Goal: Task Accomplishment & Management: Complete application form

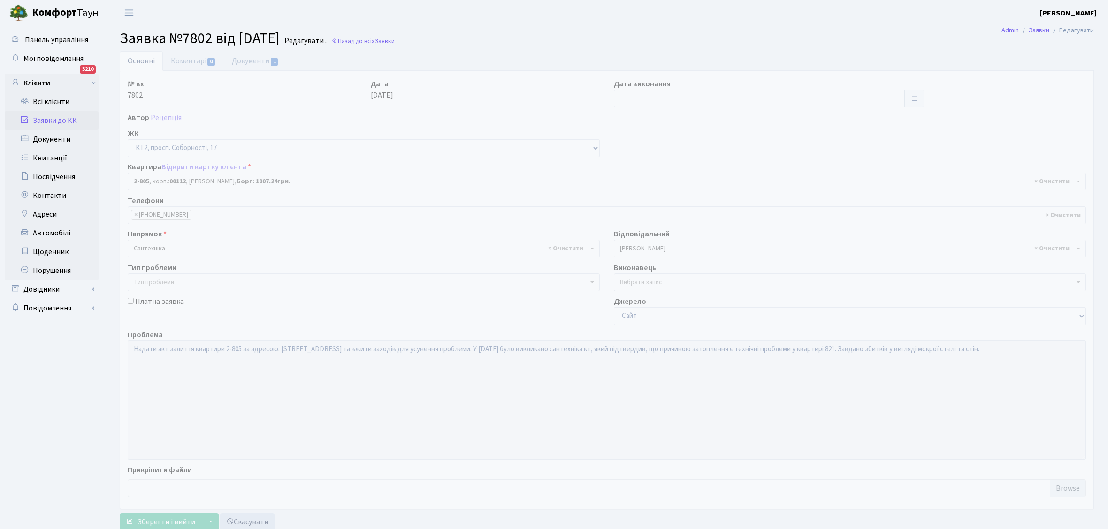
select select "15854"
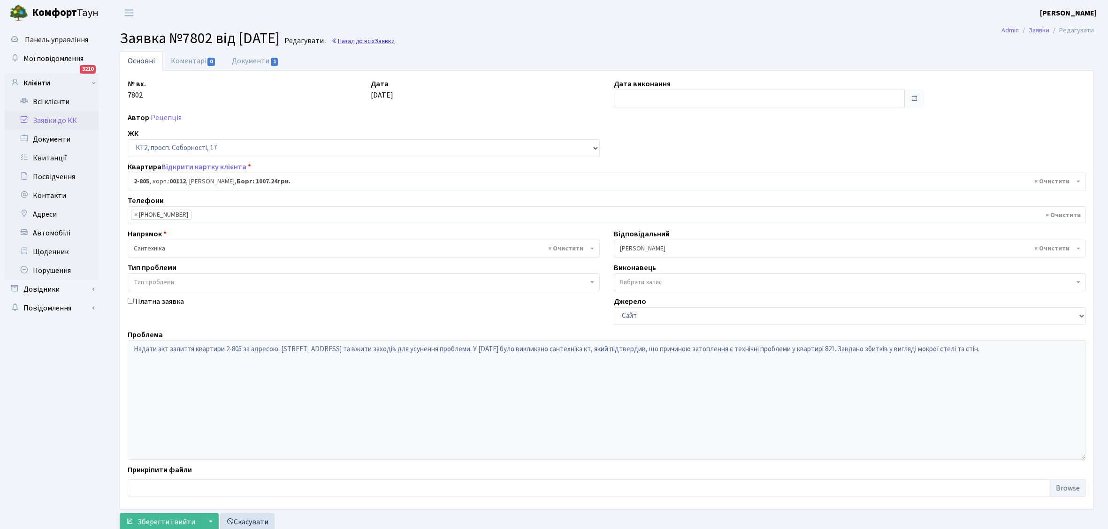
click at [386, 40] on link "Назад до всіх Заявки" at bounding box center [362, 41] width 63 height 9
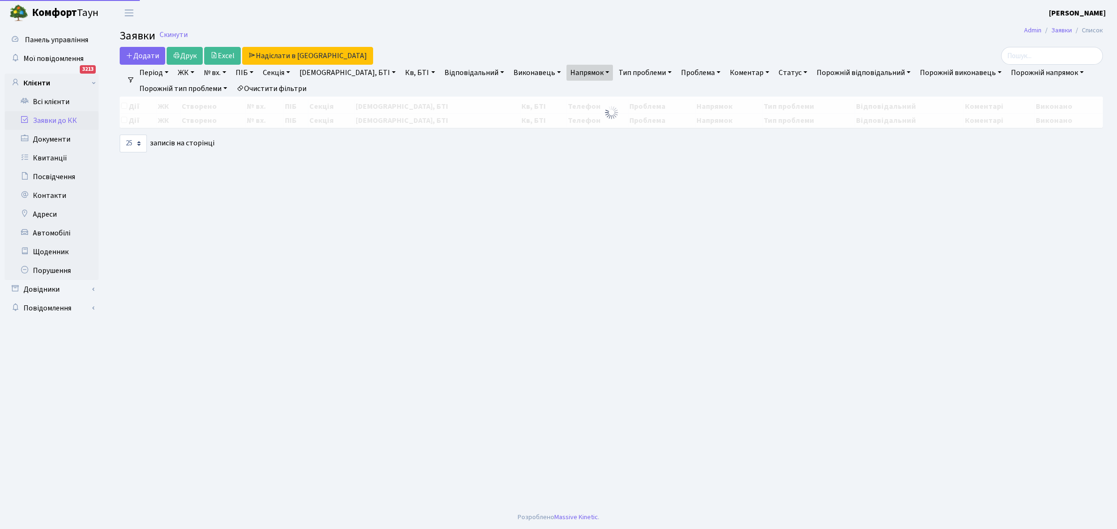
select select "25"
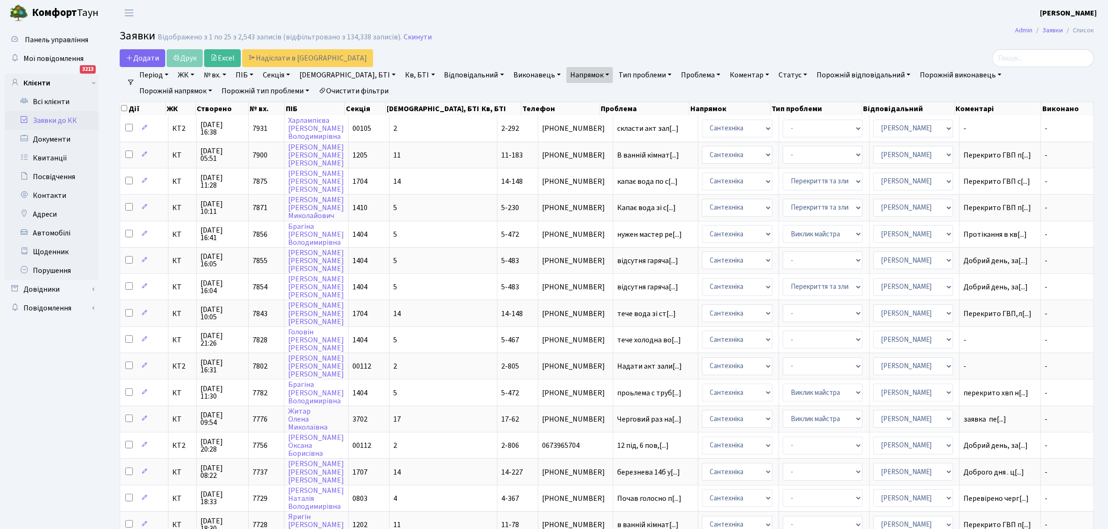
click at [456, 40] on h2 "Заявки Відображено з 1 по 25 з 2,543 записів (відфільтровано з 134,338 записів)…" at bounding box center [607, 38] width 974 height 16
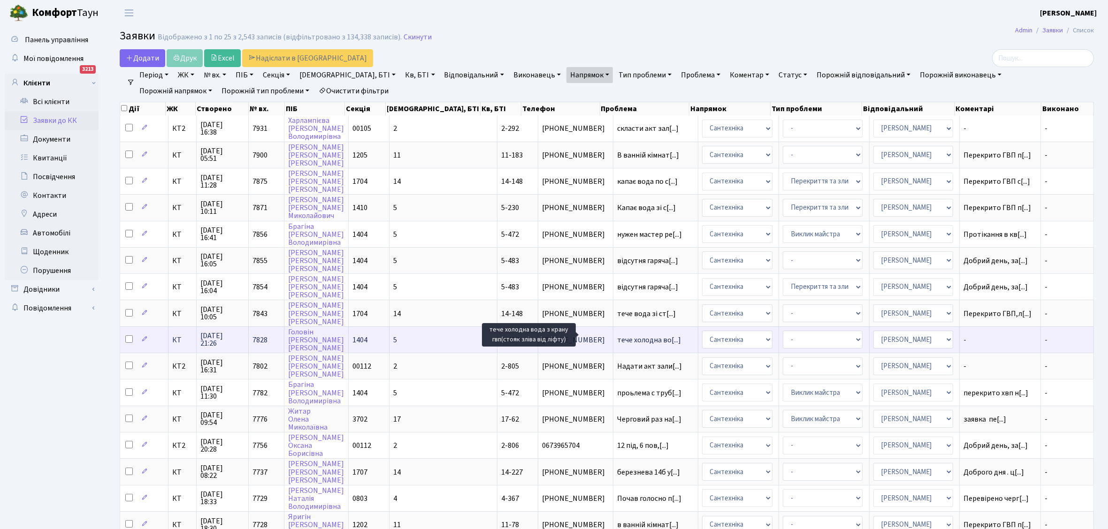
click at [617, 335] on span "тече холодна во[...]" at bounding box center [649, 340] width 64 height 10
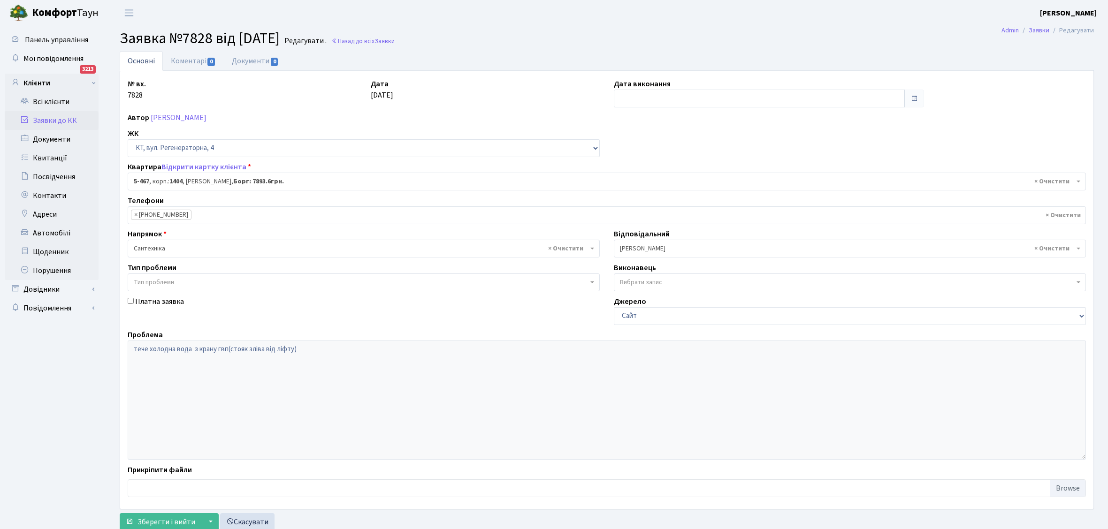
select select "2075"
click at [632, 98] on input "text" at bounding box center [759, 99] width 291 height 18
click at [678, 175] on td "12" at bounding box center [679, 174] width 14 height 14
type input "12.09.2025"
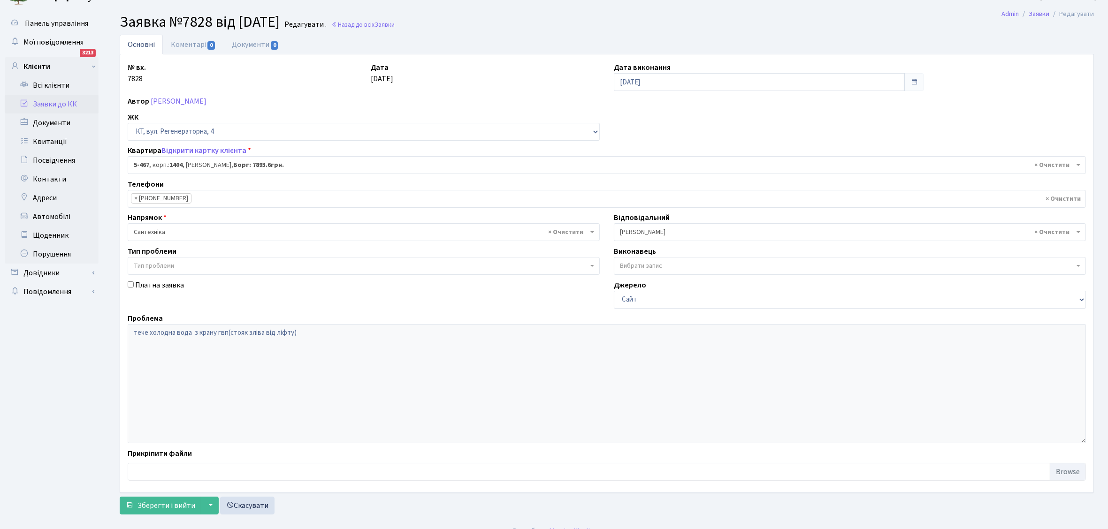
scroll to position [30, 0]
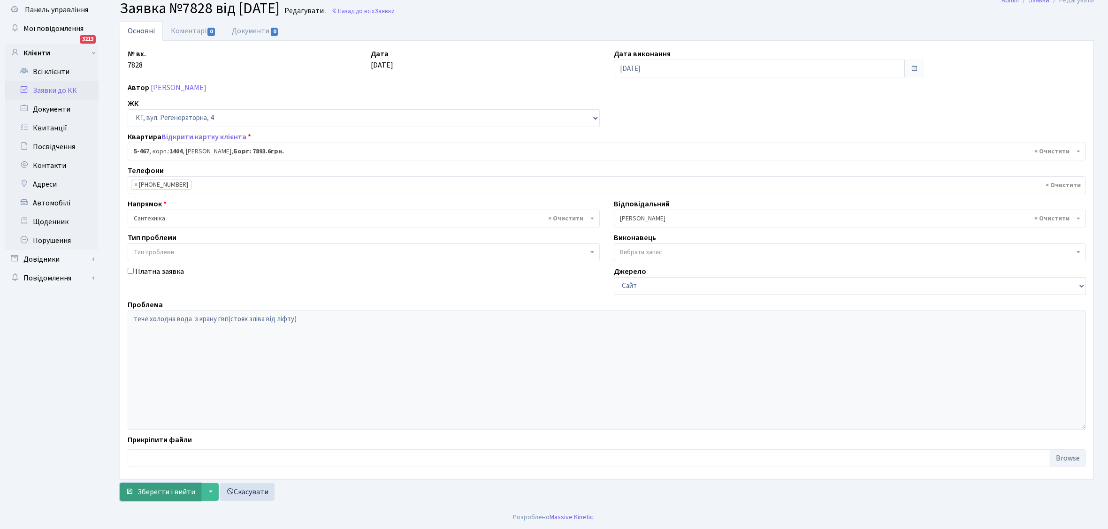
click at [141, 491] on span "Зберегти і вийти" at bounding box center [166, 492] width 58 height 10
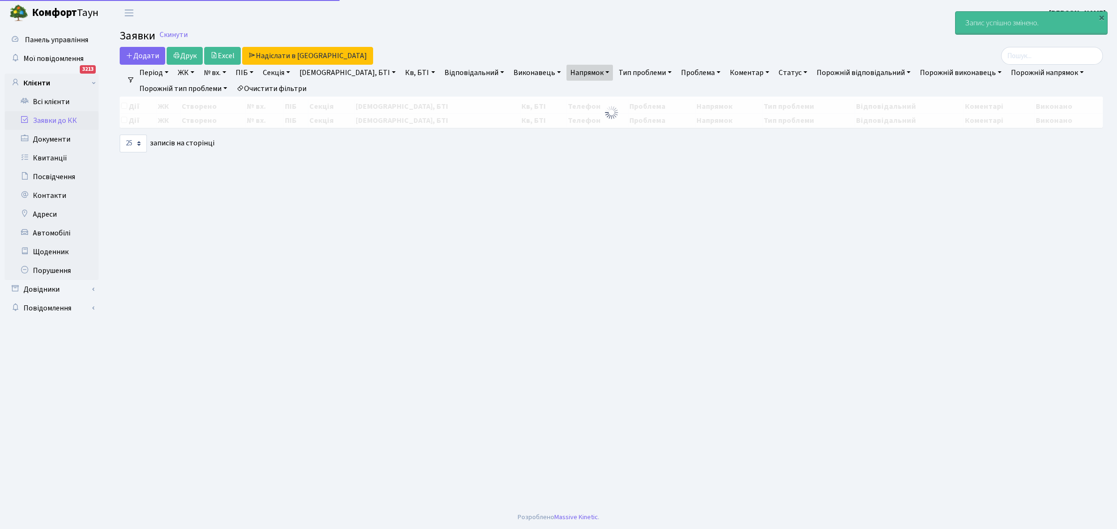
select select "25"
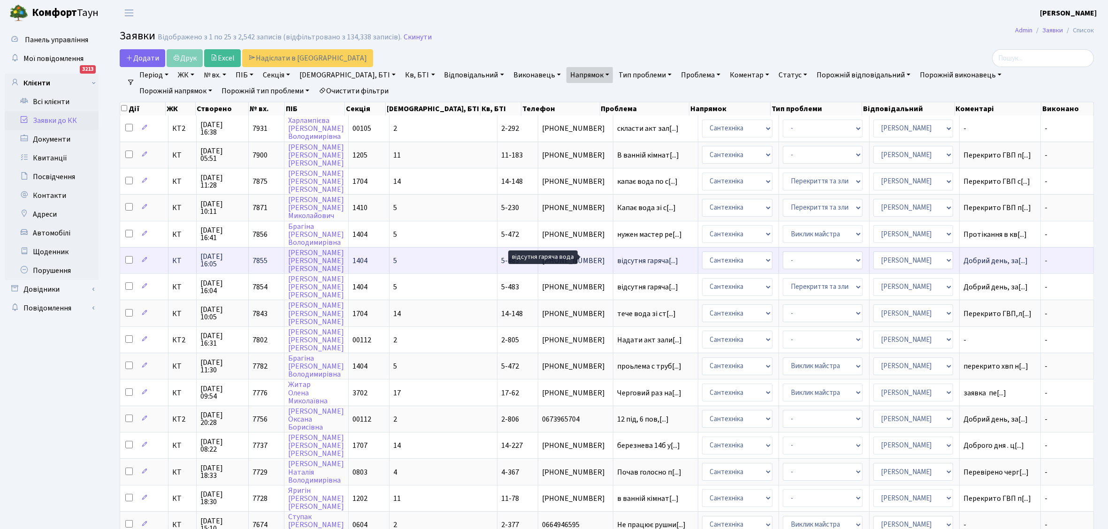
click at [617, 259] on span "відсутня гаряча[...]" at bounding box center [647, 261] width 61 height 10
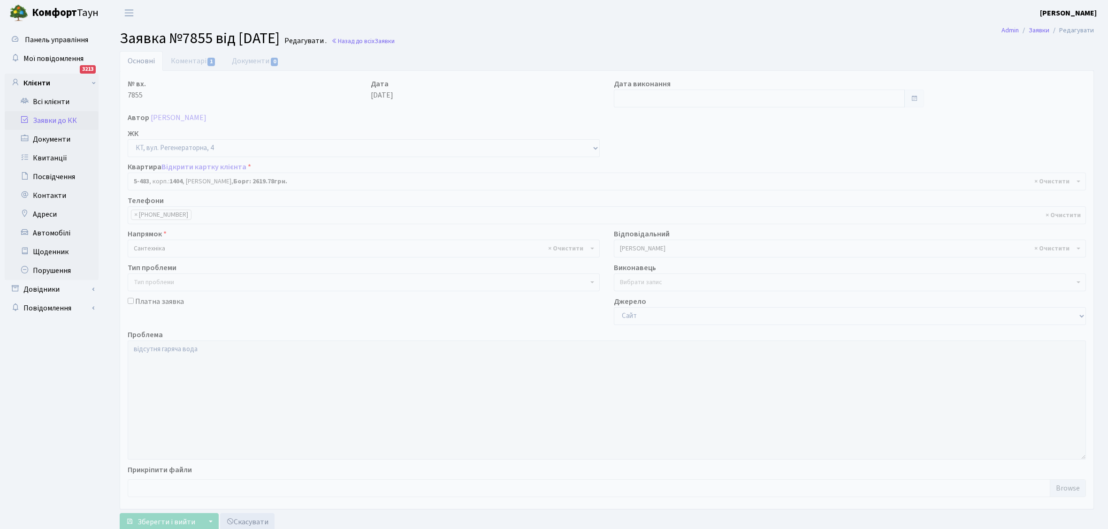
select select "2091"
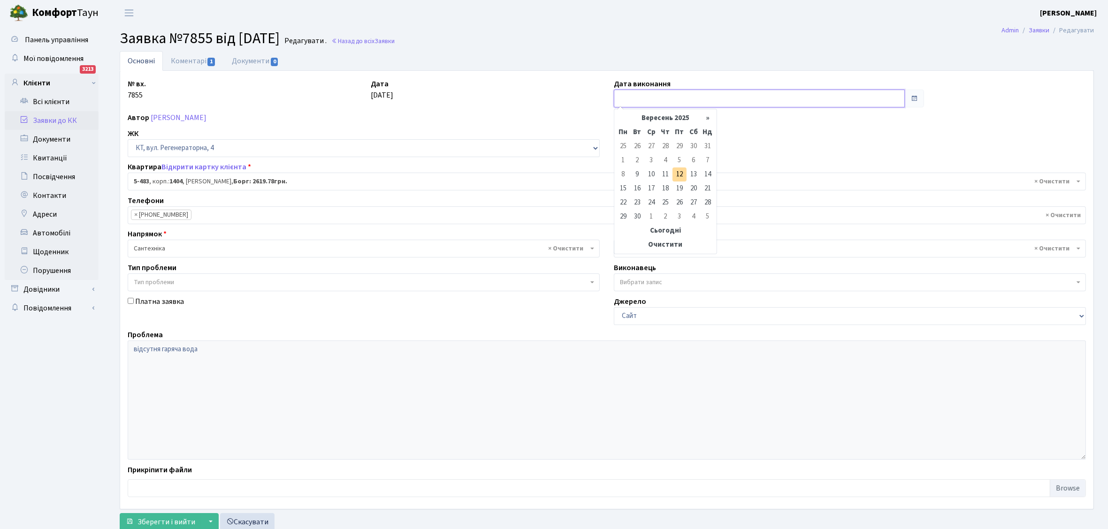
click at [634, 93] on input "text" at bounding box center [759, 99] width 291 height 18
drag, startPoint x: 677, startPoint y: 176, endPoint x: 547, endPoint y: 294, distance: 175.0
click at [677, 177] on td "12" at bounding box center [679, 174] width 14 height 14
type input "12.09.2025"
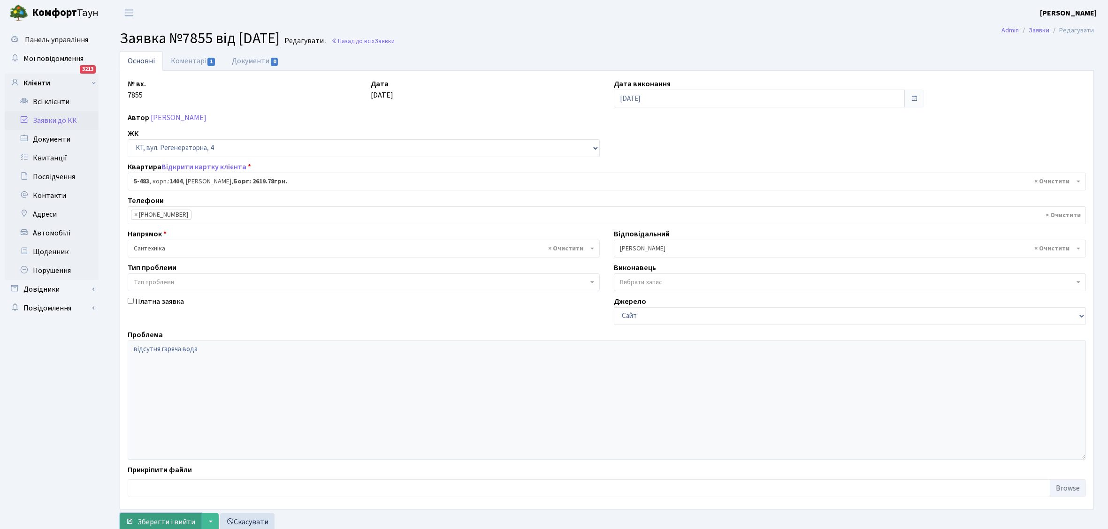
click at [167, 517] on button "Зберегти і вийти" at bounding box center [161, 522] width 82 height 18
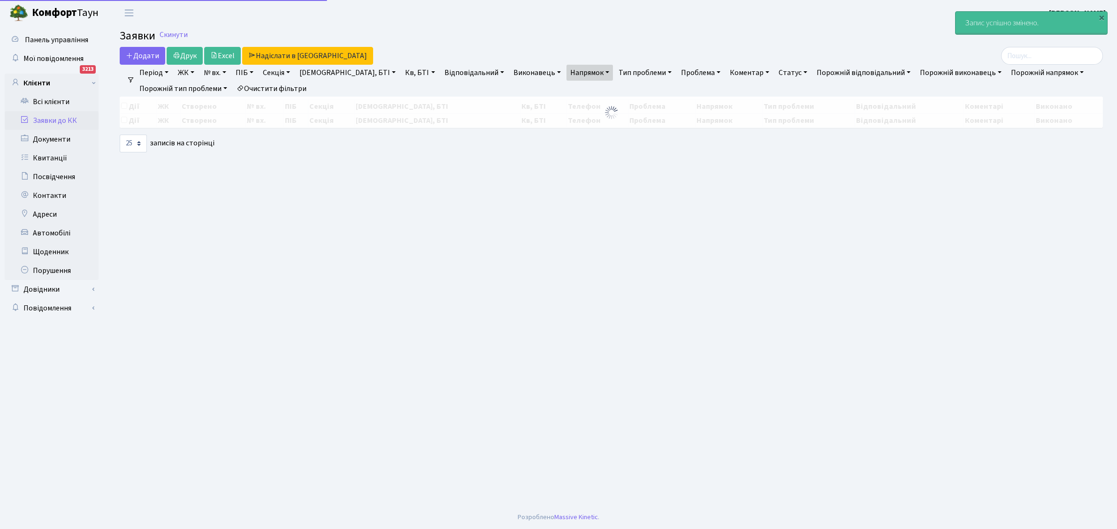
select select "25"
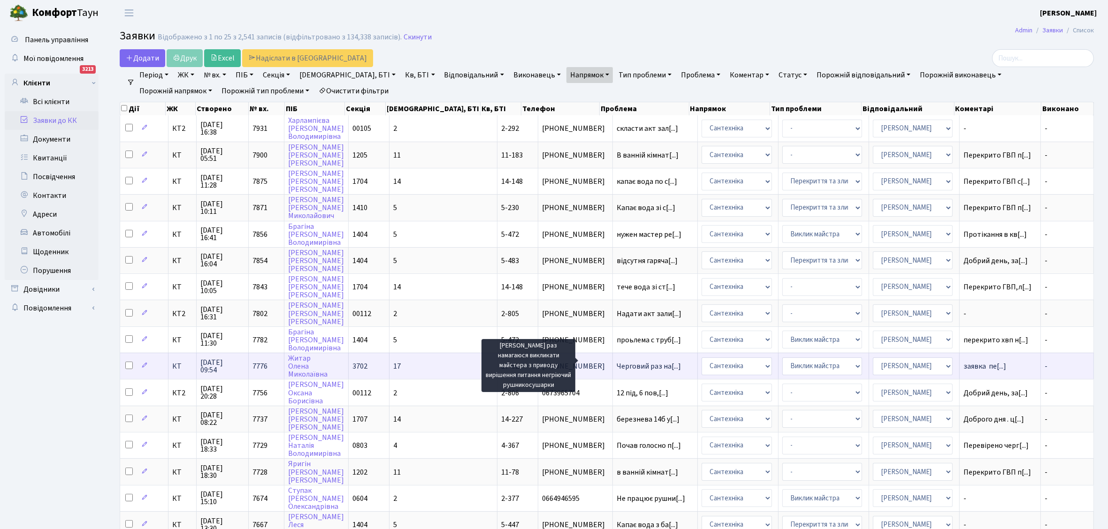
scroll to position [1, 0]
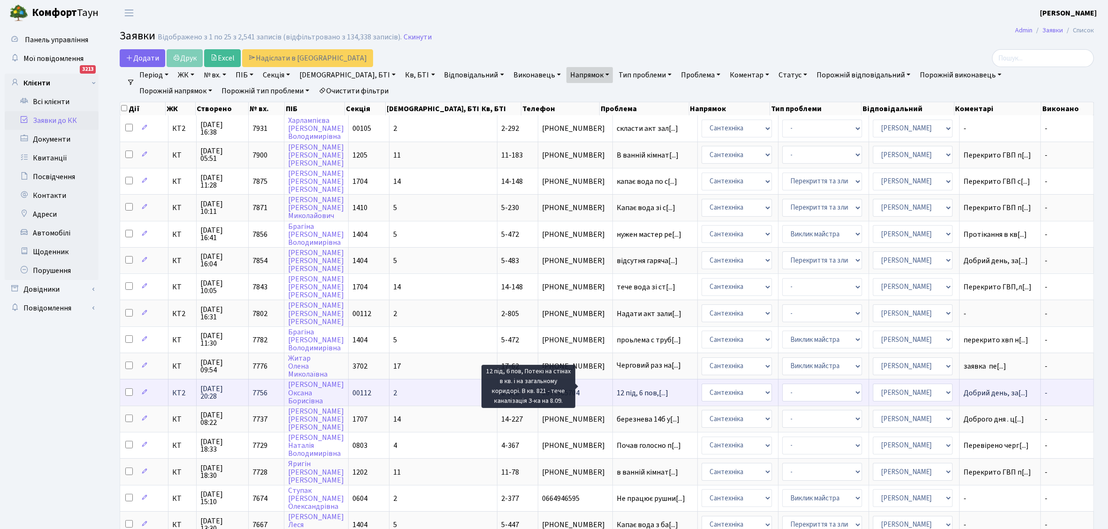
click at [616, 388] on span "12 під, 6 пов,[...]" at bounding box center [642, 393] width 52 height 10
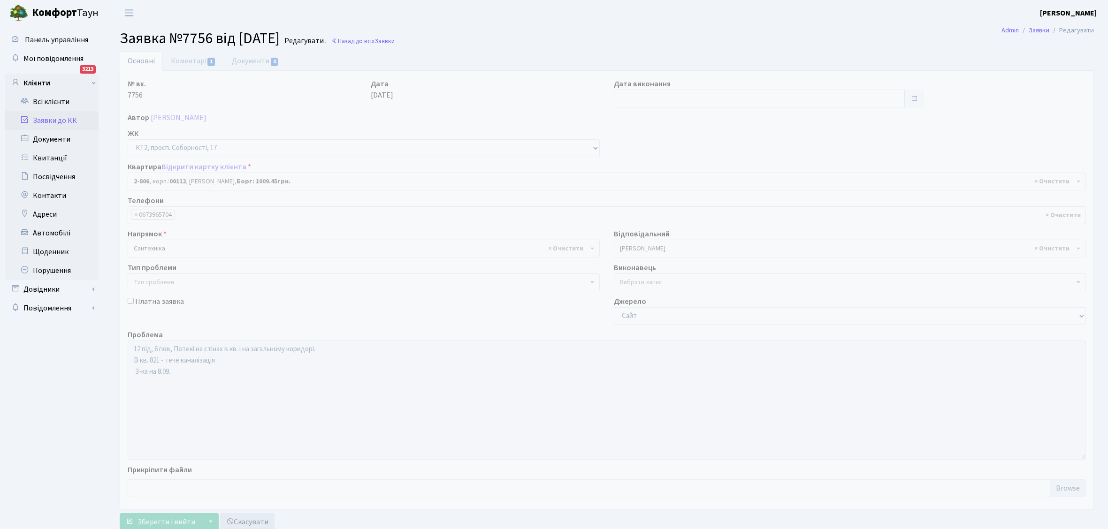
select select "15856"
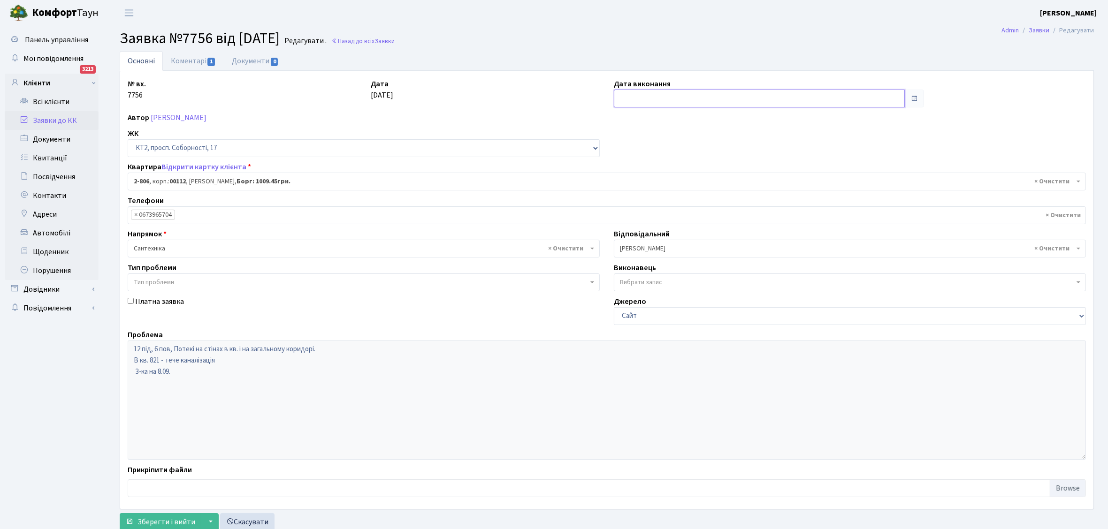
click at [634, 99] on input "text" at bounding box center [759, 99] width 291 height 18
click at [677, 174] on td "12" at bounding box center [679, 174] width 14 height 14
type input "[DATE]"
click at [160, 514] on button "Зберегти і вийти" at bounding box center [161, 522] width 82 height 18
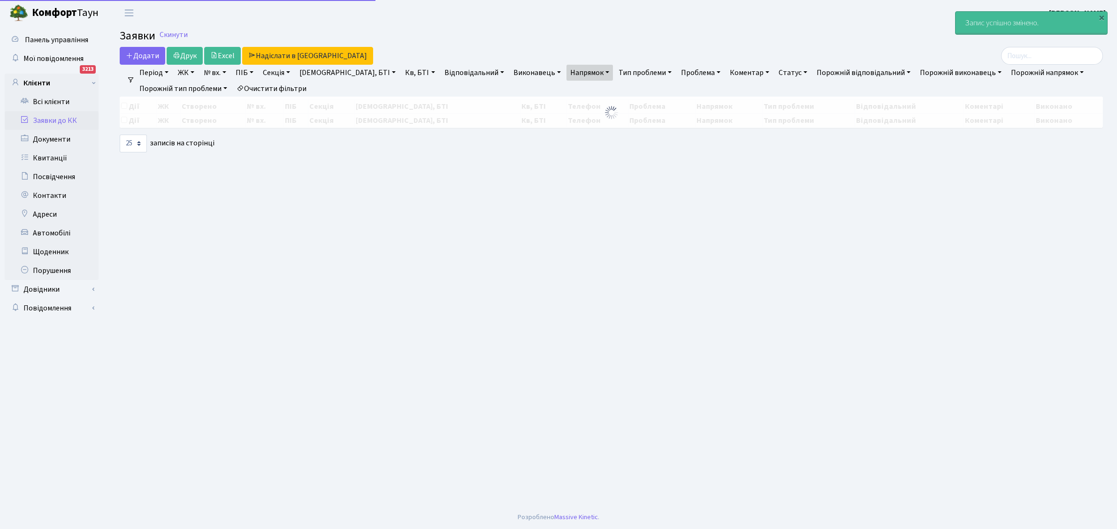
select select "25"
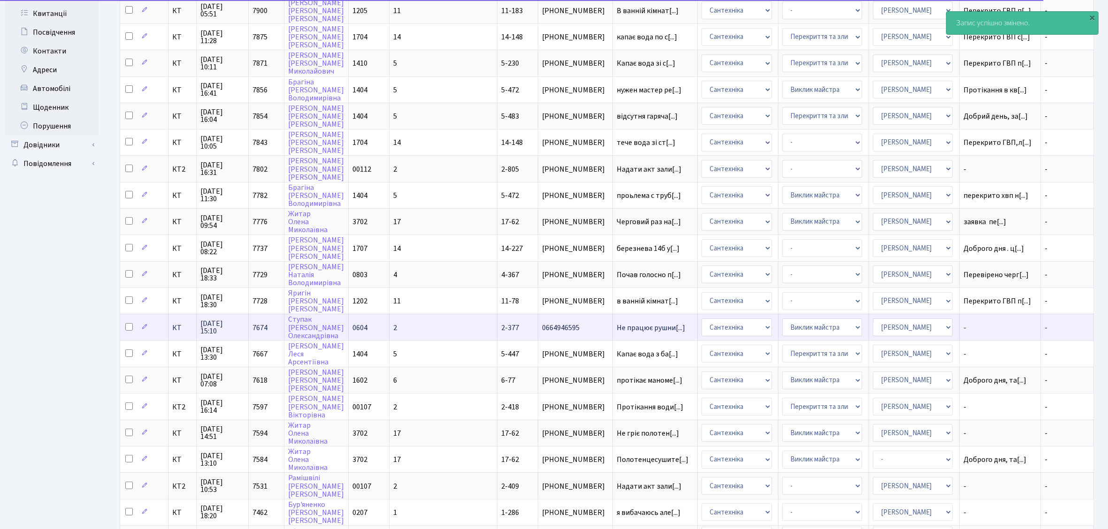
scroll to position [176, 0]
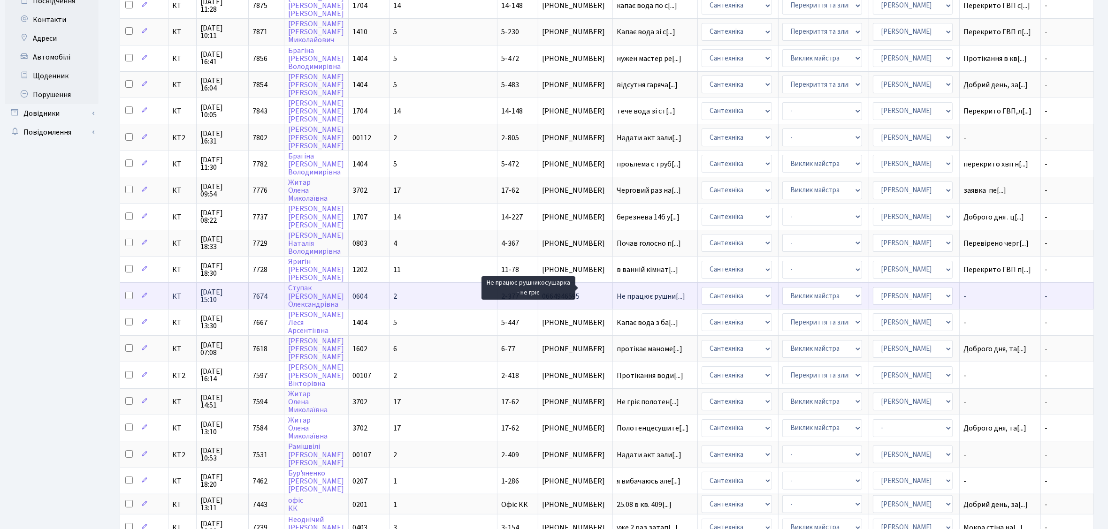
click at [616, 291] on span "Не працює рушни[...]" at bounding box center [650, 296] width 68 height 10
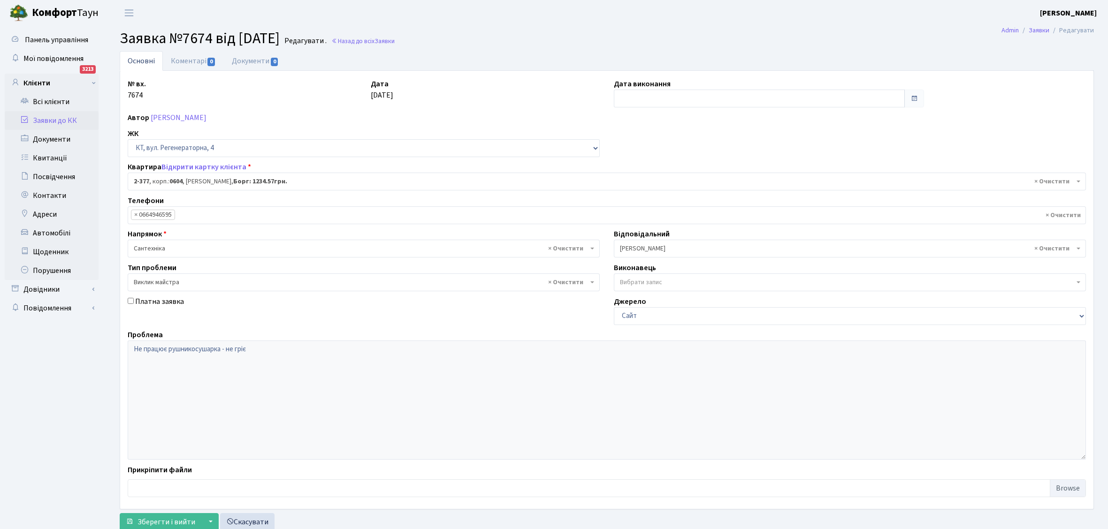
select select "1391"
select select "29"
click at [620, 95] on input "text" at bounding box center [759, 99] width 291 height 18
click at [678, 172] on td "12" at bounding box center [679, 174] width 14 height 14
type input "[DATE]"
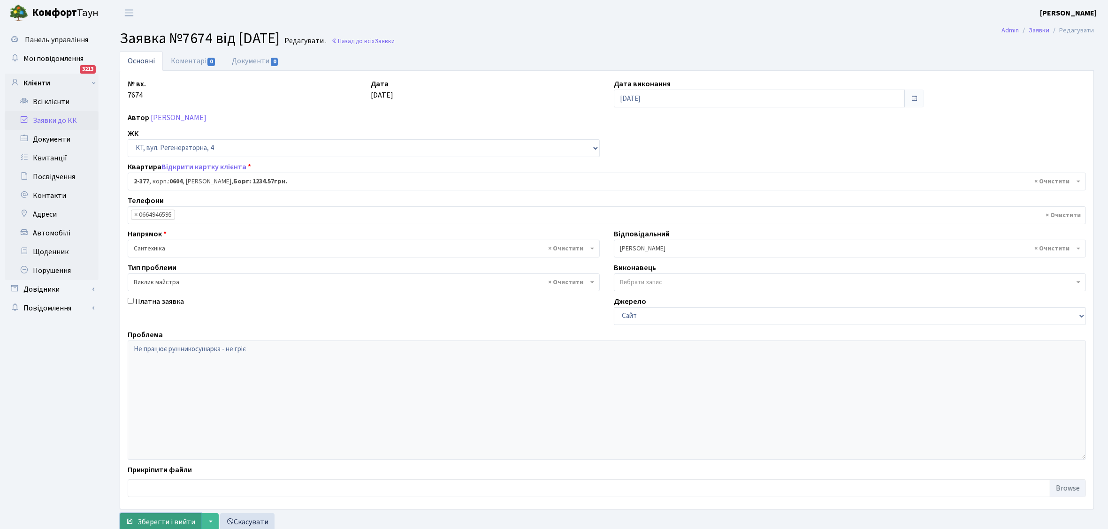
click at [159, 522] on span "Зберегти і вийти" at bounding box center [166, 522] width 58 height 10
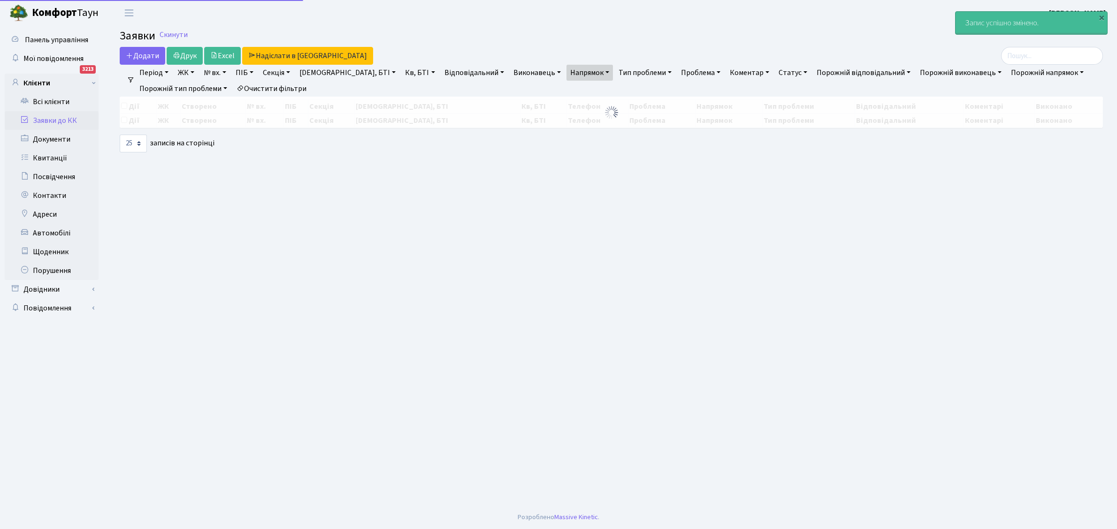
select select "25"
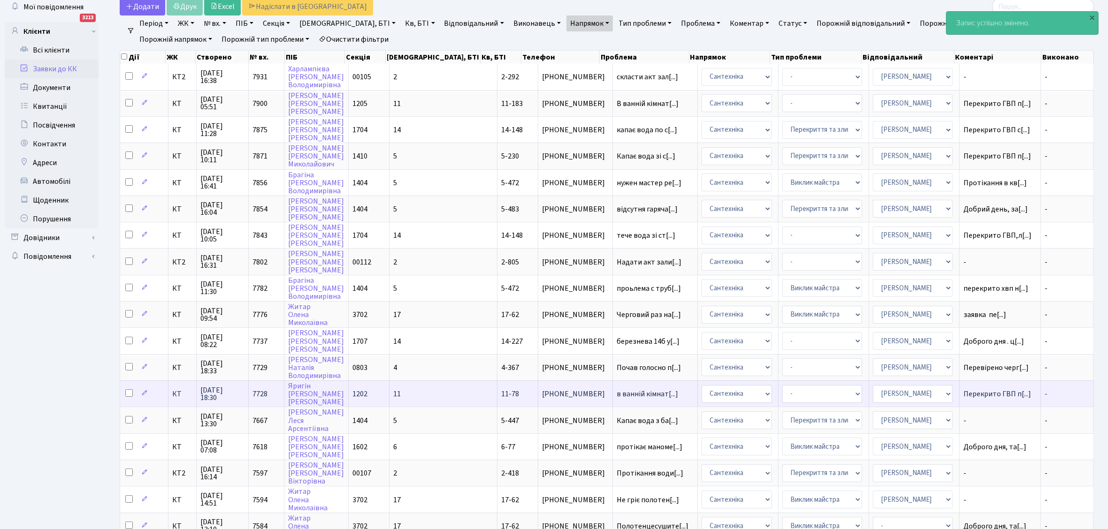
scroll to position [59, 0]
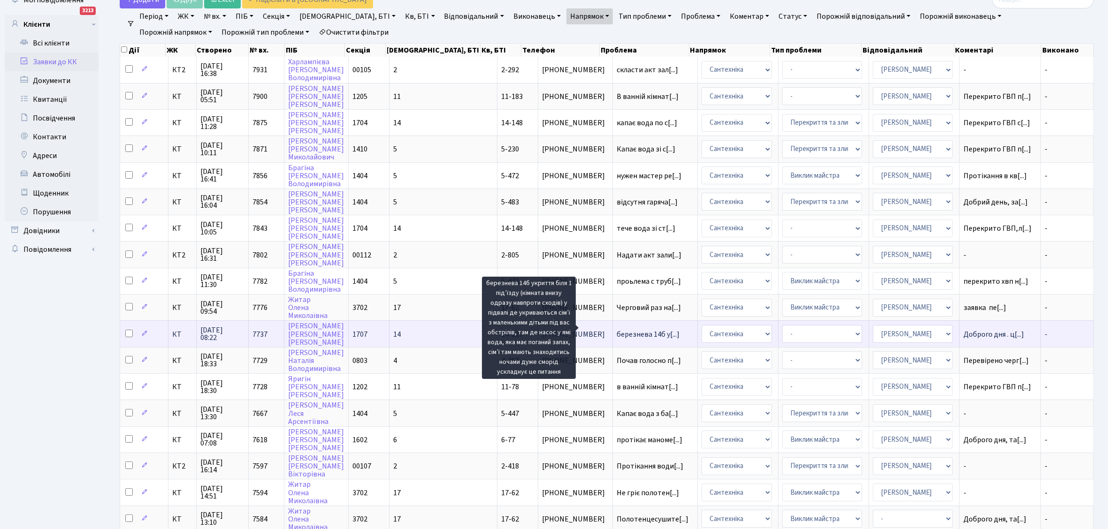
click at [616, 329] on span "березнева 14б у[...]" at bounding box center [647, 334] width 63 height 10
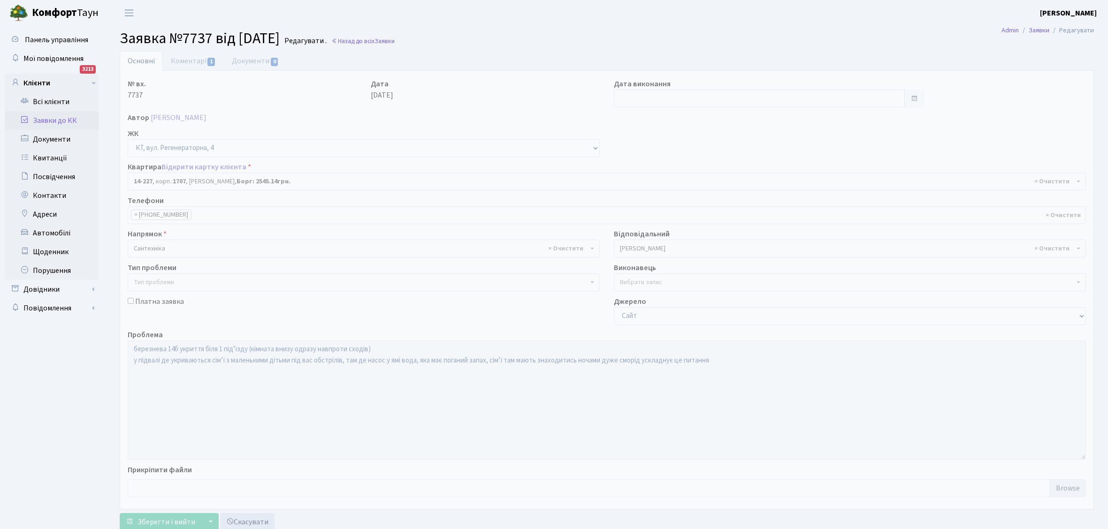
select select "7604"
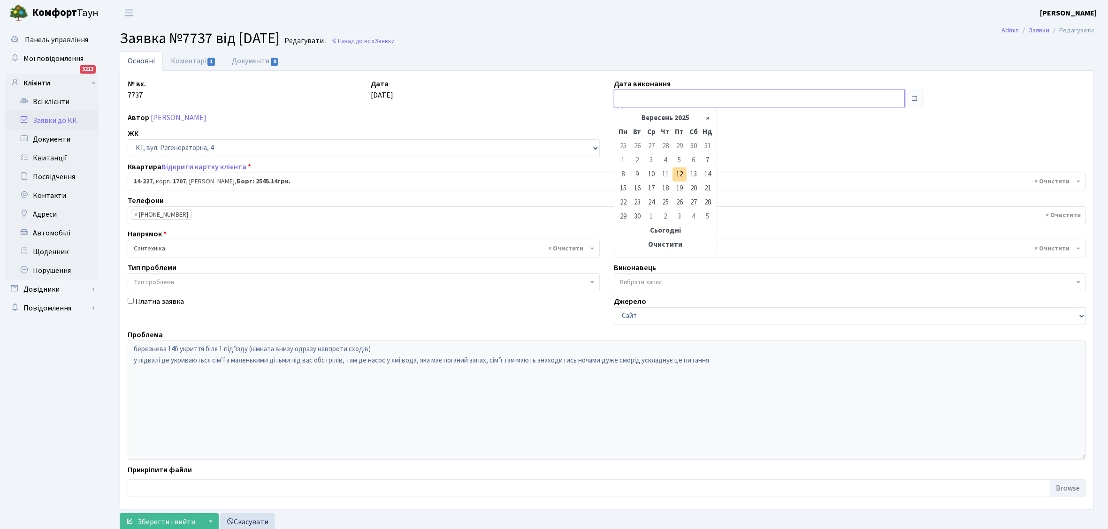
click at [618, 102] on input "text" at bounding box center [759, 99] width 291 height 18
click at [678, 175] on td "12" at bounding box center [679, 174] width 14 height 14
type input "12.09.2025"
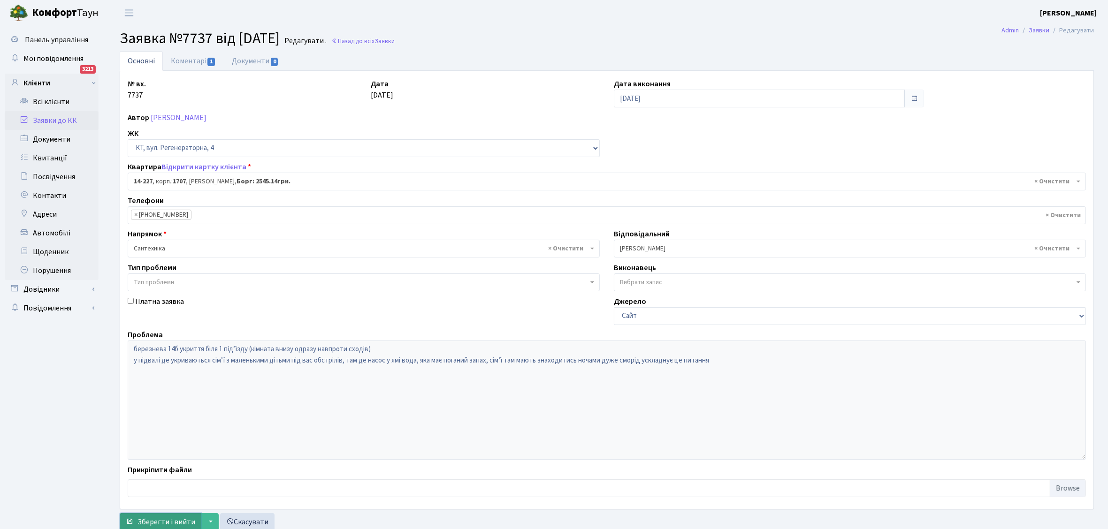
click at [161, 517] on span "Зберегти і вийти" at bounding box center [166, 522] width 58 height 10
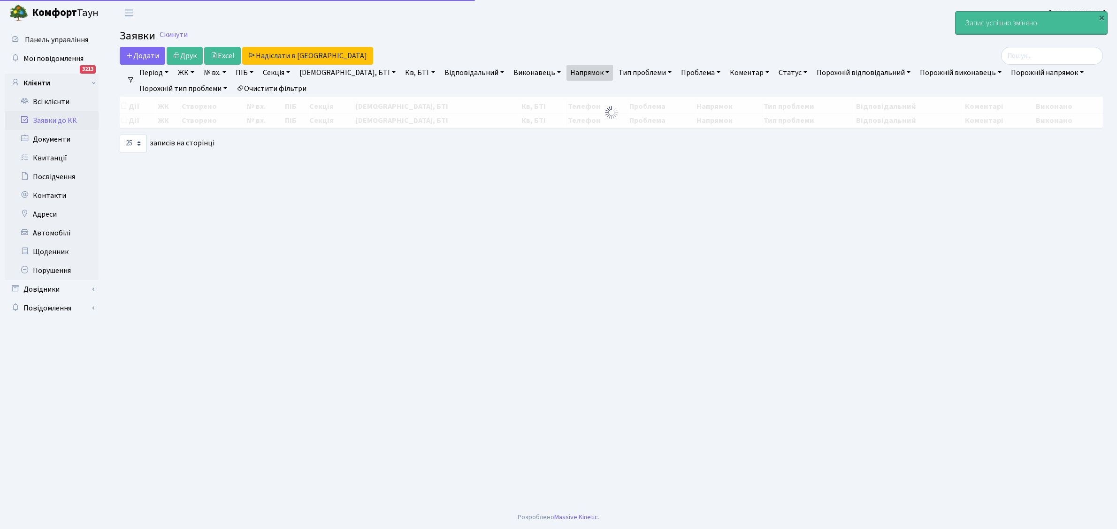
select select "25"
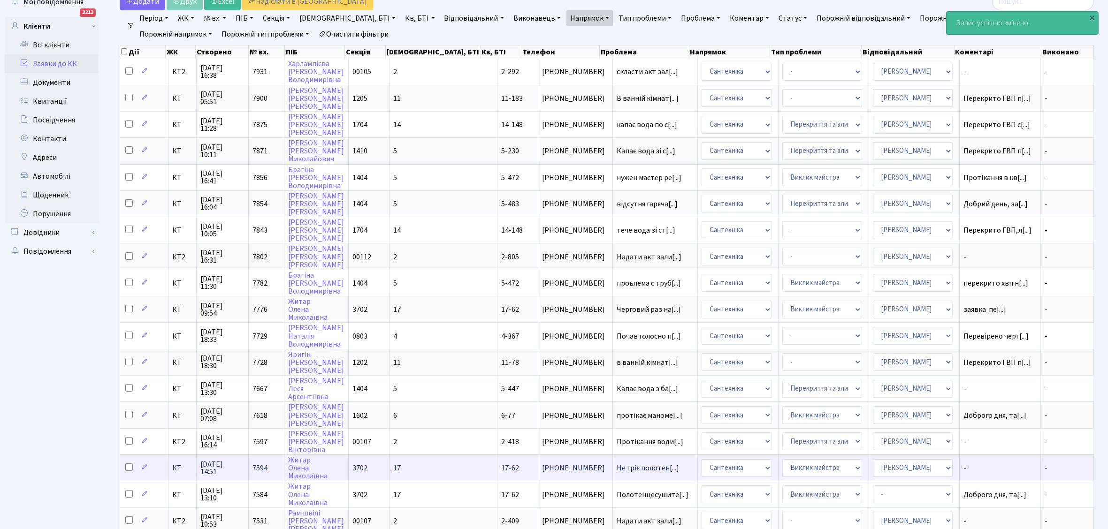
scroll to position [117, 0]
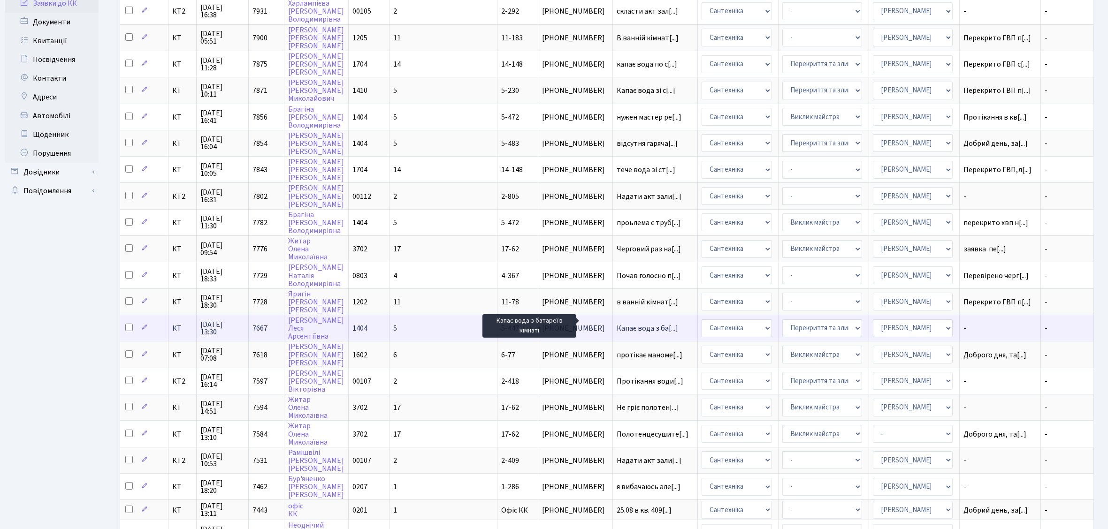
click at [616, 325] on span "Капає вода з ба[...]" at bounding box center [646, 328] width 61 height 10
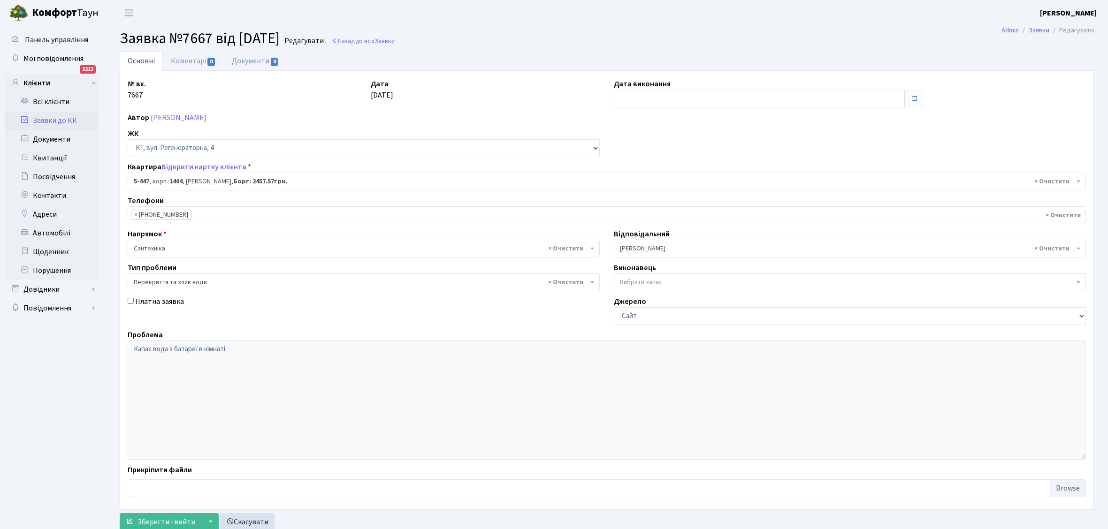
select select "2055"
select select "32"
click at [646, 98] on input "text" at bounding box center [759, 99] width 291 height 18
click at [681, 173] on td "12" at bounding box center [679, 174] width 14 height 14
type input "12.09.2025"
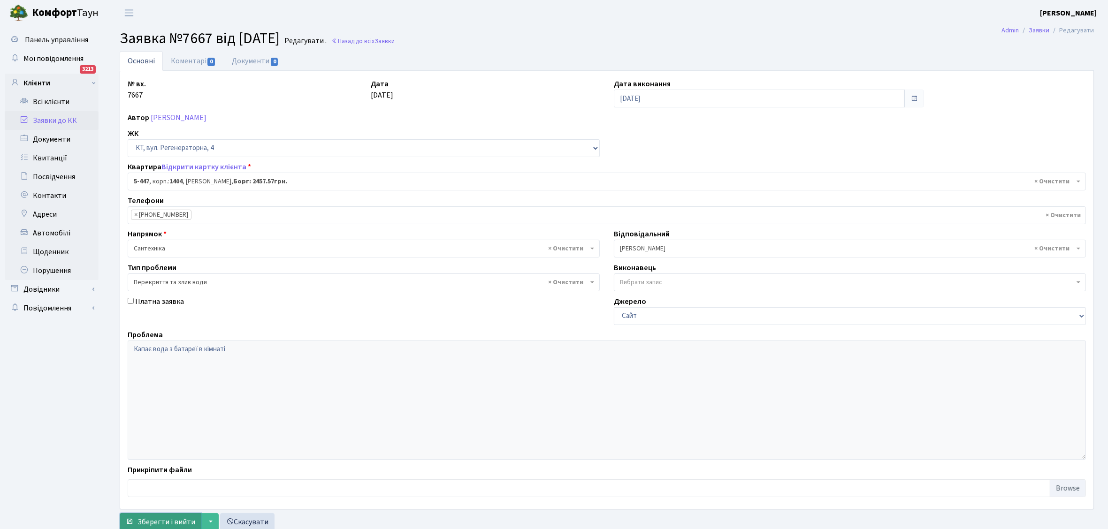
click at [176, 522] on span "Зберегти і вийти" at bounding box center [166, 522] width 58 height 10
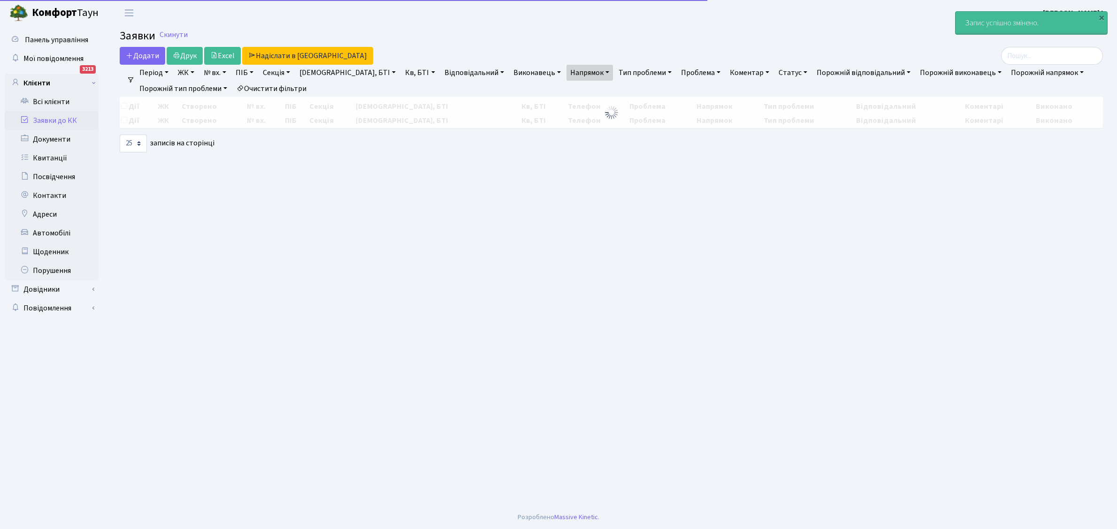
select select "25"
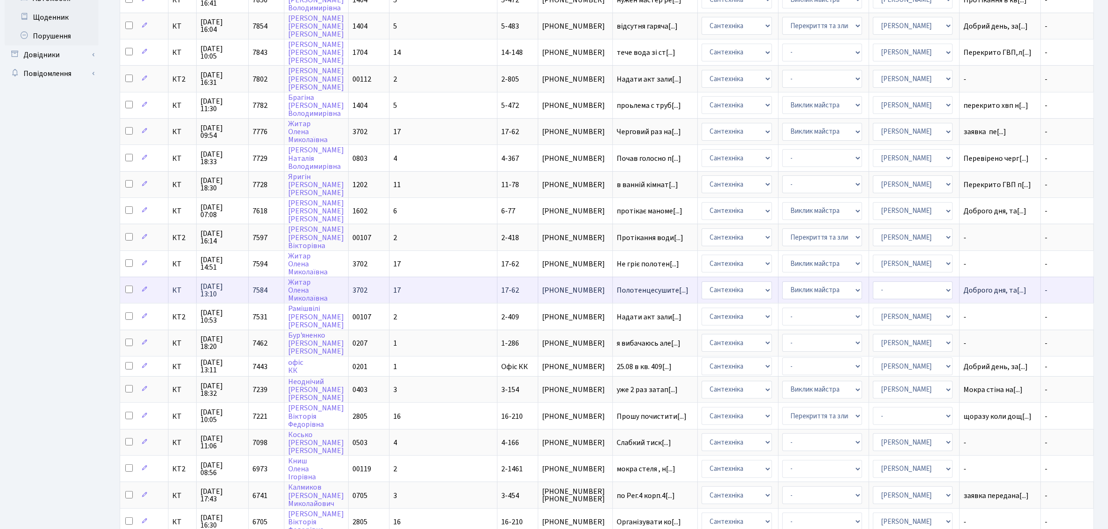
scroll to position [1, 0]
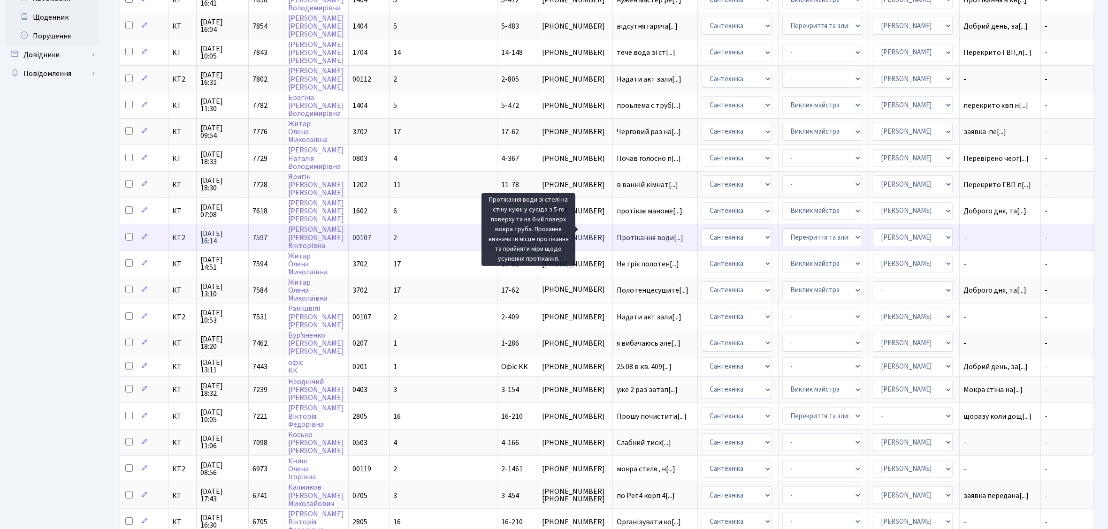
click at [616, 233] on span "Протікання води[...]" at bounding box center [649, 238] width 67 height 10
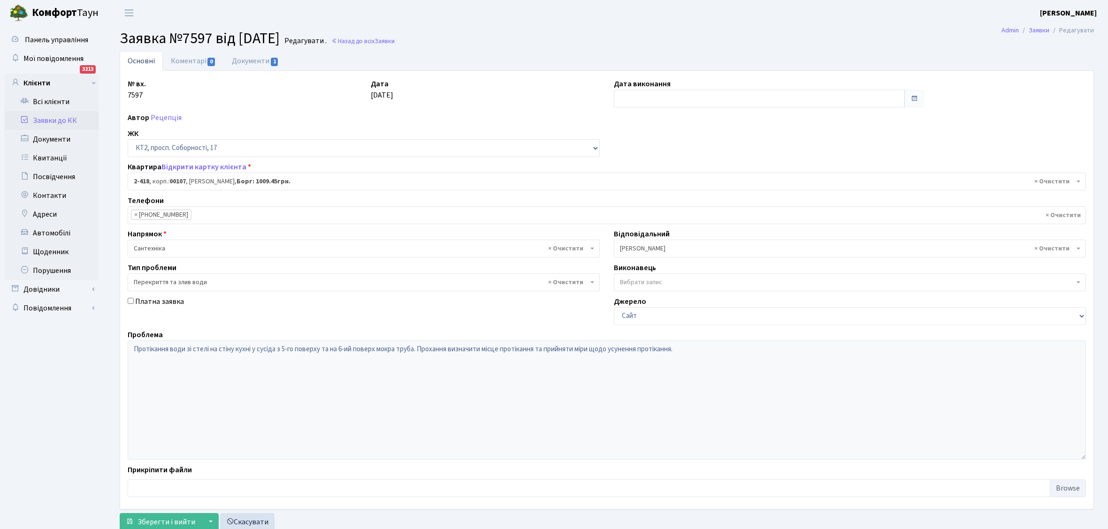
select select "15469"
select select "32"
click at [643, 101] on input "text" at bounding box center [759, 99] width 291 height 18
click at [681, 172] on td "12" at bounding box center [679, 174] width 14 height 14
type input "12.09.2025"
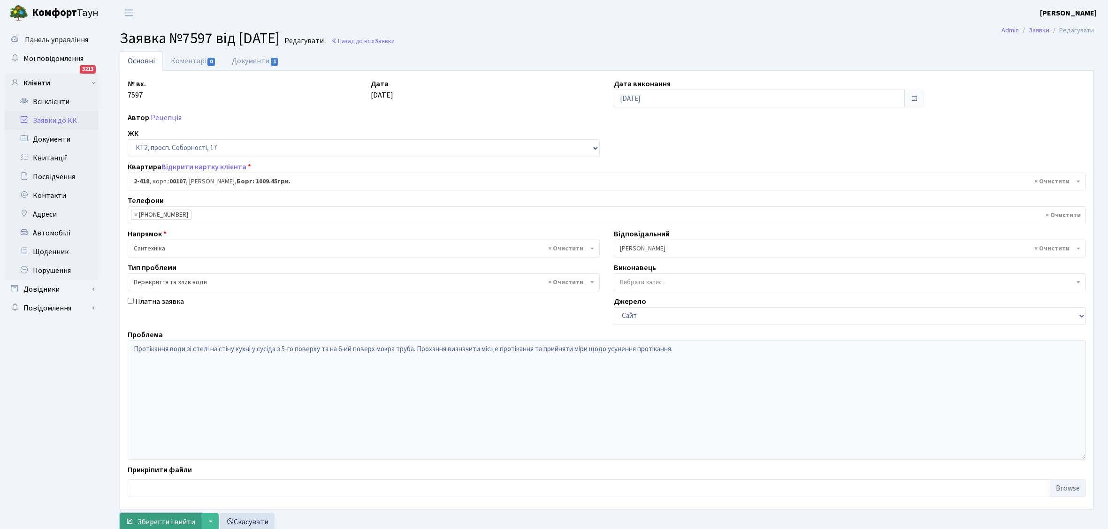
click at [169, 519] on span "Зберегти і вийти" at bounding box center [166, 522] width 58 height 10
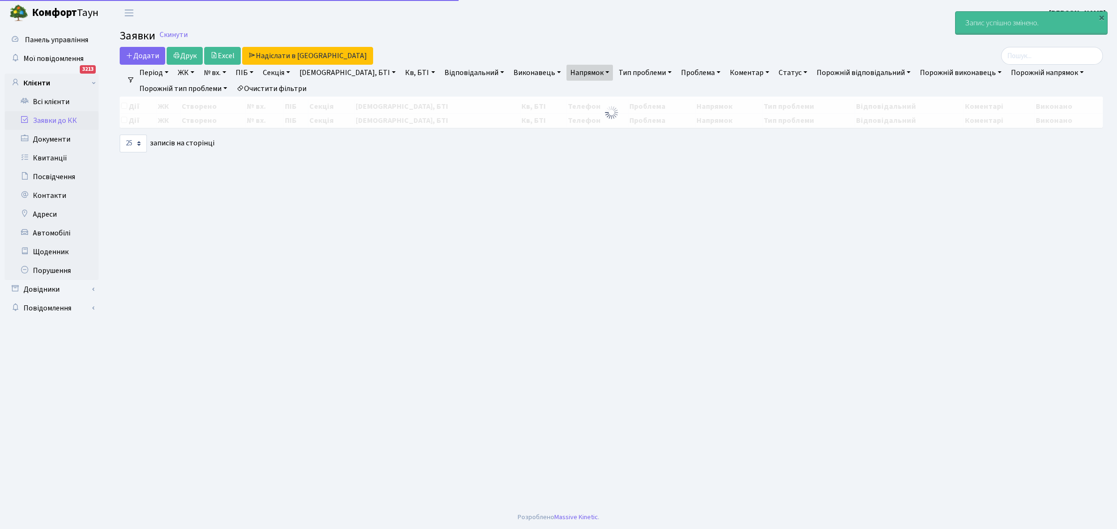
select select "25"
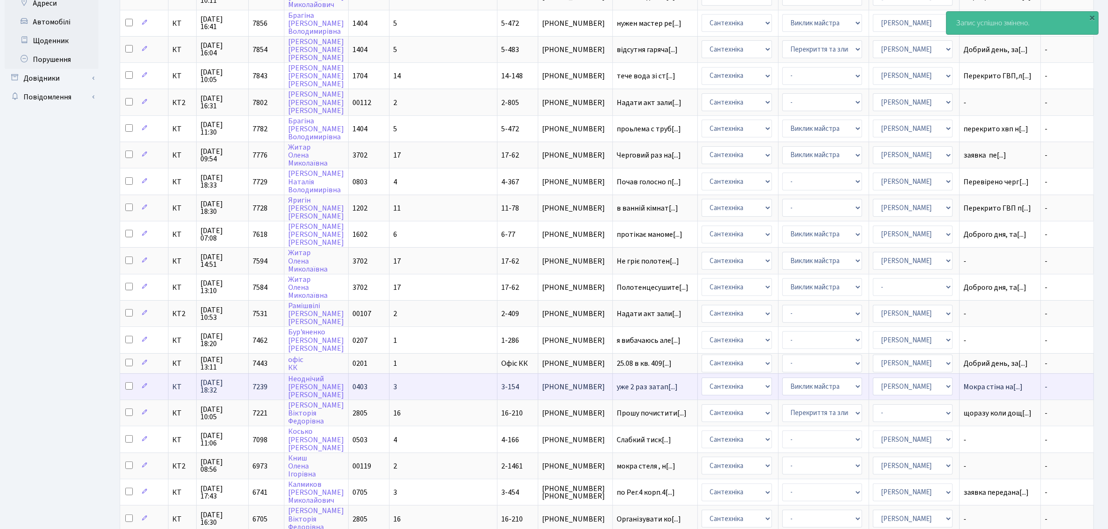
scroll to position [290, 0]
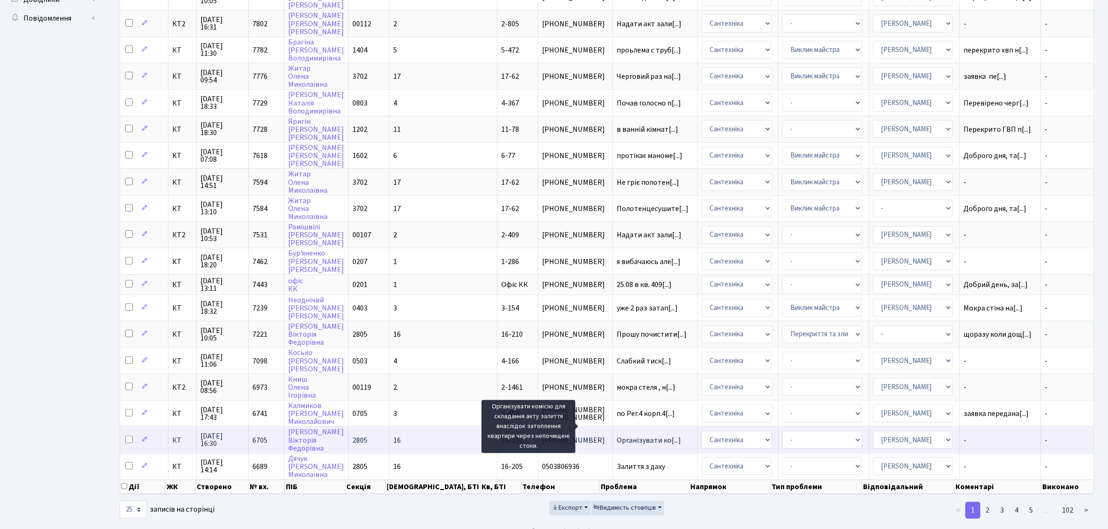
click at [616, 435] on span "Організувати ко[...]" at bounding box center [648, 440] width 64 height 10
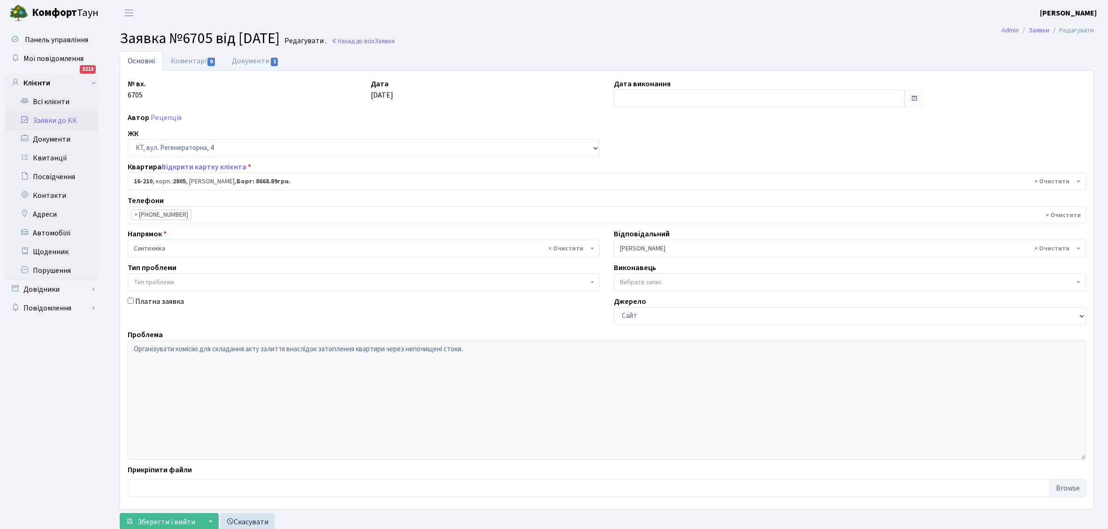
select select "8771"
click at [631, 104] on input "text" at bounding box center [759, 99] width 291 height 18
click at [676, 174] on td "12" at bounding box center [679, 174] width 14 height 14
type input "12.09.2025"
click at [169, 521] on span "Зберегти і вийти" at bounding box center [166, 522] width 58 height 10
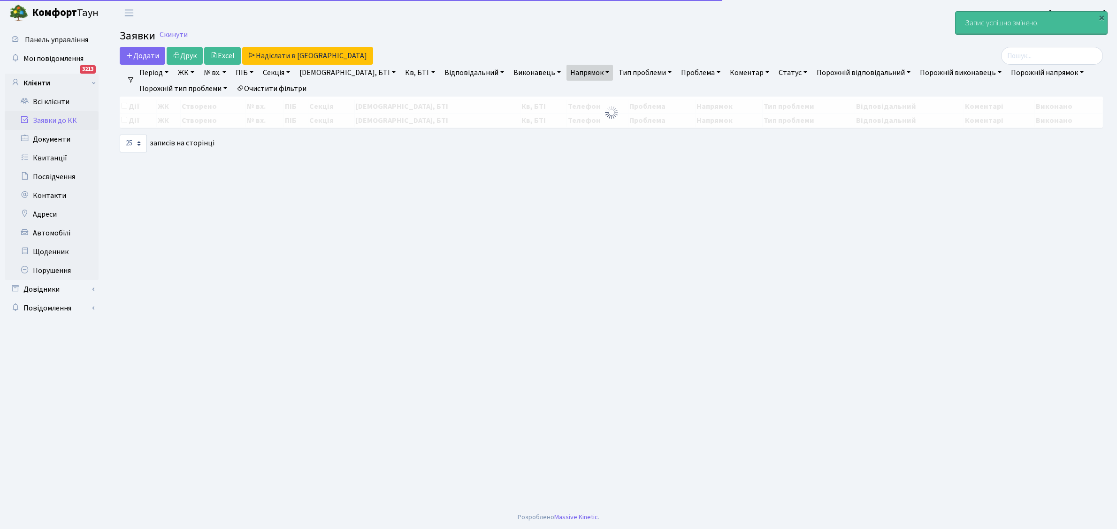
select select "25"
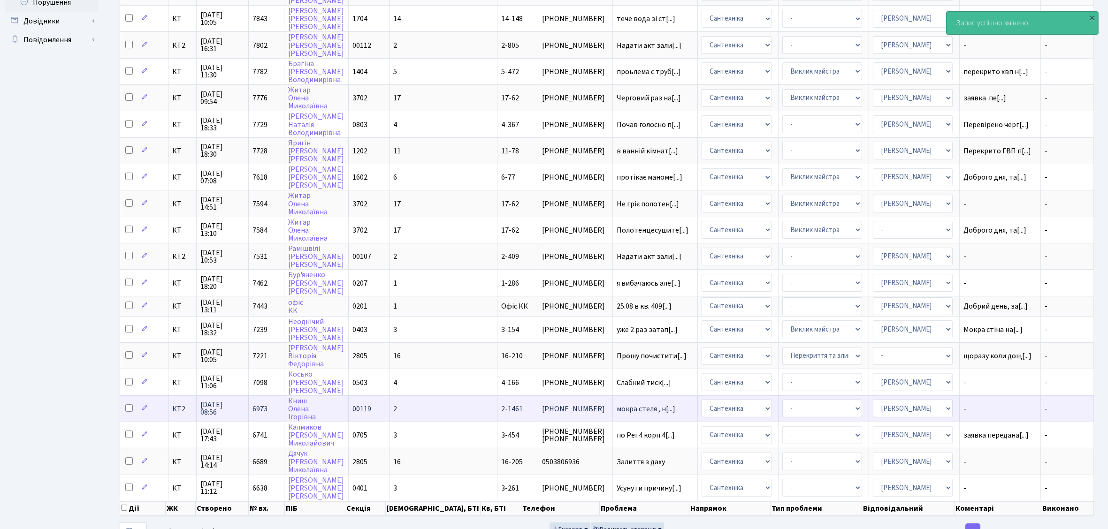
scroll to position [290, 0]
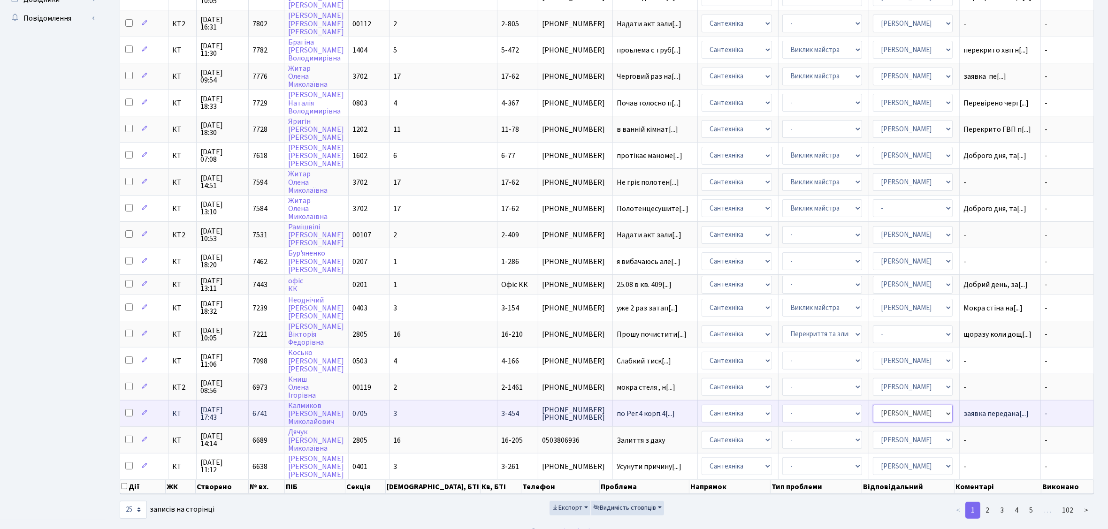
click at [927, 405] on select "- Адміністратор ЖК КТ [PERSON_NAME] [PERSON_NAME] [PERSON_NAME]Ю. [PERSON_NAME]…" at bounding box center [913, 414] width 80 height 18
click at [616, 409] on span "по Рег.4 корп.4[...]" at bounding box center [645, 414] width 58 height 10
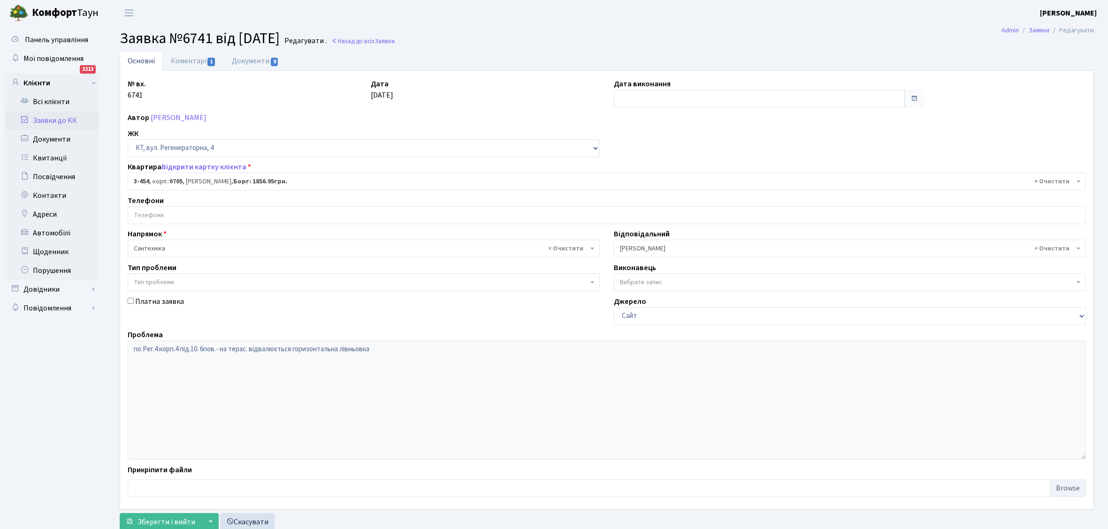
select select "1672"
click at [624, 104] on input "text" at bounding box center [759, 99] width 291 height 18
click at [682, 172] on td "12" at bounding box center [679, 174] width 14 height 14
type input "12.09.2025"
click at [172, 520] on span "Зберегти і вийти" at bounding box center [166, 522] width 58 height 10
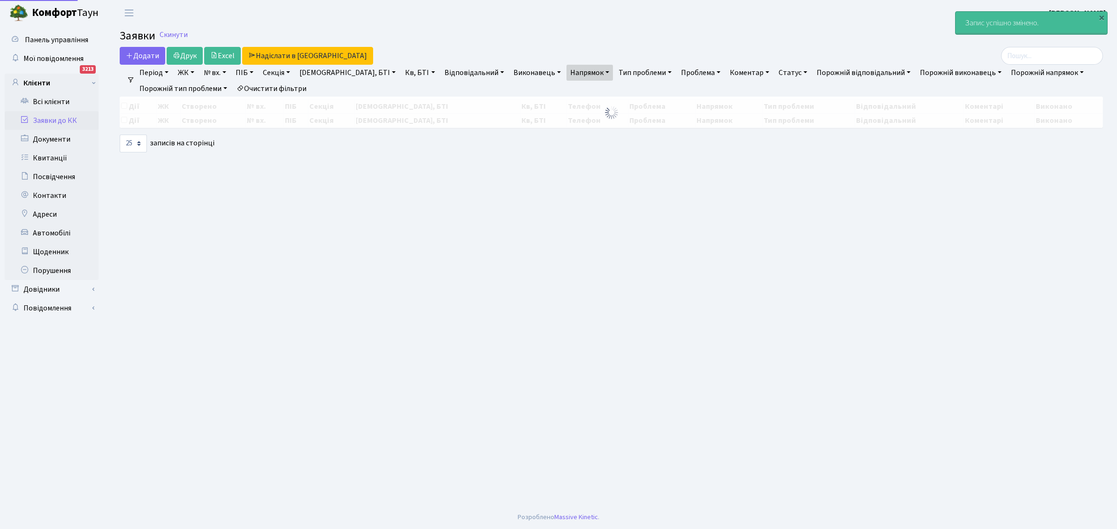
select select "25"
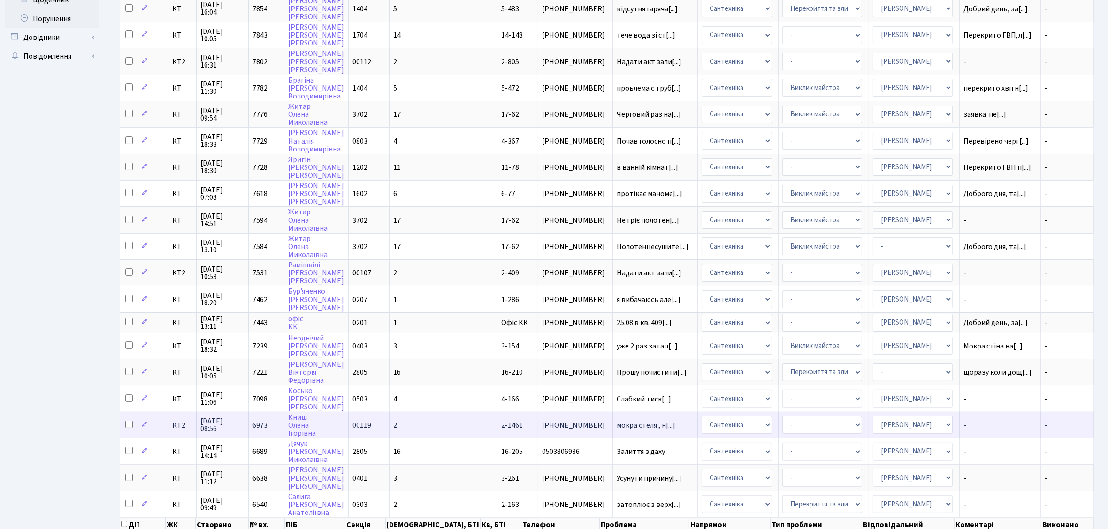
scroll to position [290, 0]
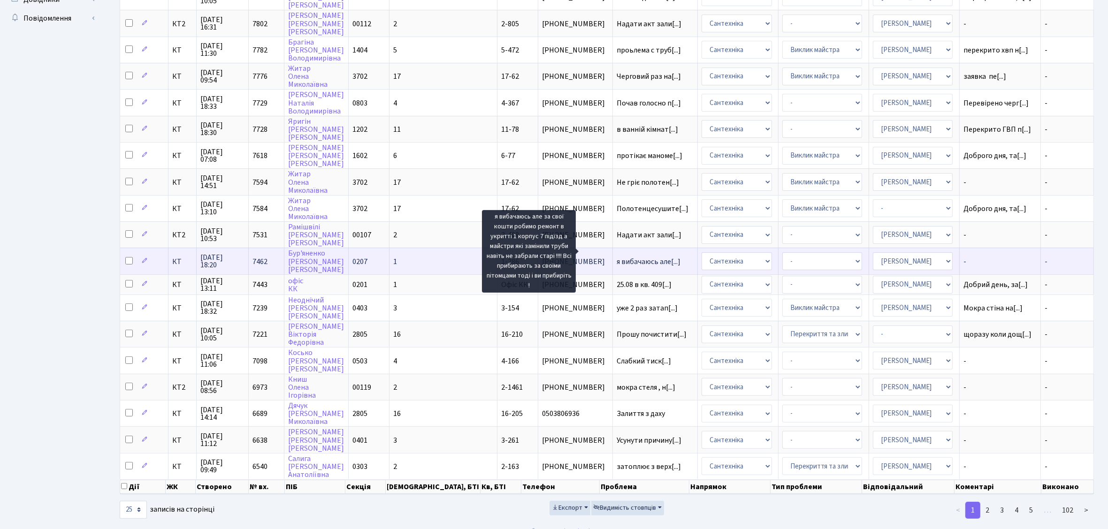
click at [616, 257] on span "я вибачаюсь але[...]" at bounding box center [648, 262] width 64 height 10
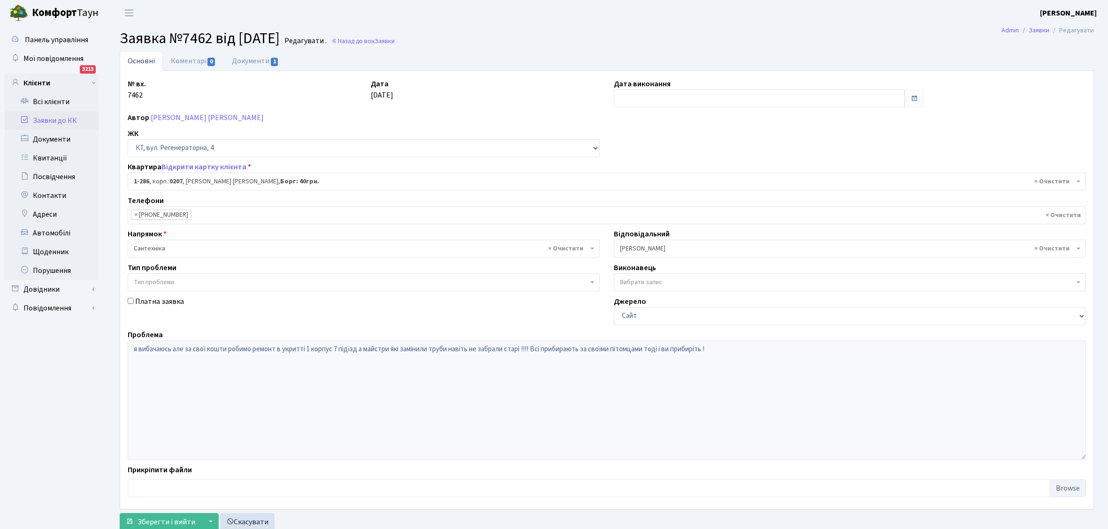
select select "286"
click at [652, 92] on input "text" at bounding box center [759, 99] width 291 height 18
click at [683, 175] on td "12" at bounding box center [679, 174] width 14 height 14
type input "[DATE]"
click at [166, 520] on span "Зберегти і вийти" at bounding box center [166, 522] width 58 height 10
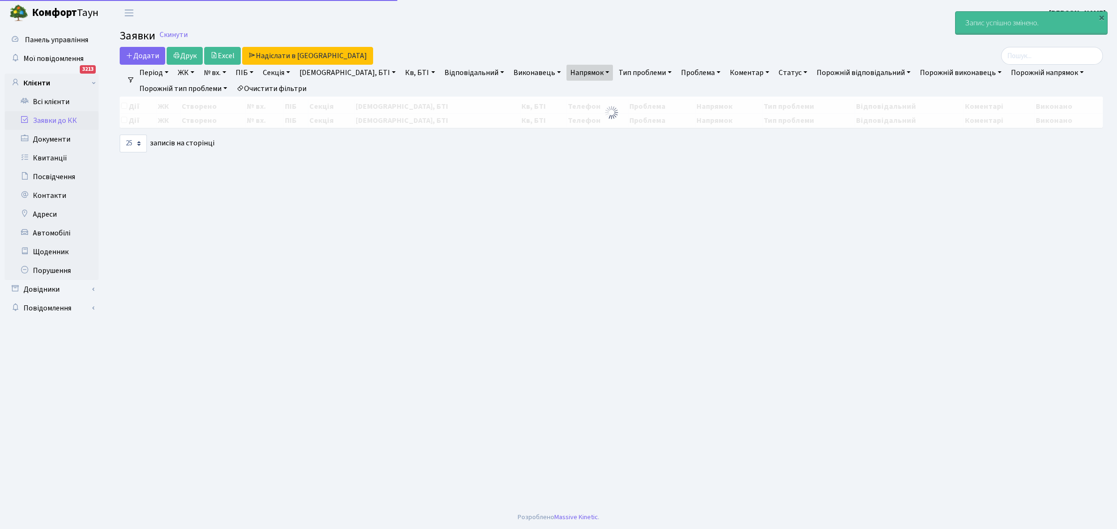
select select "25"
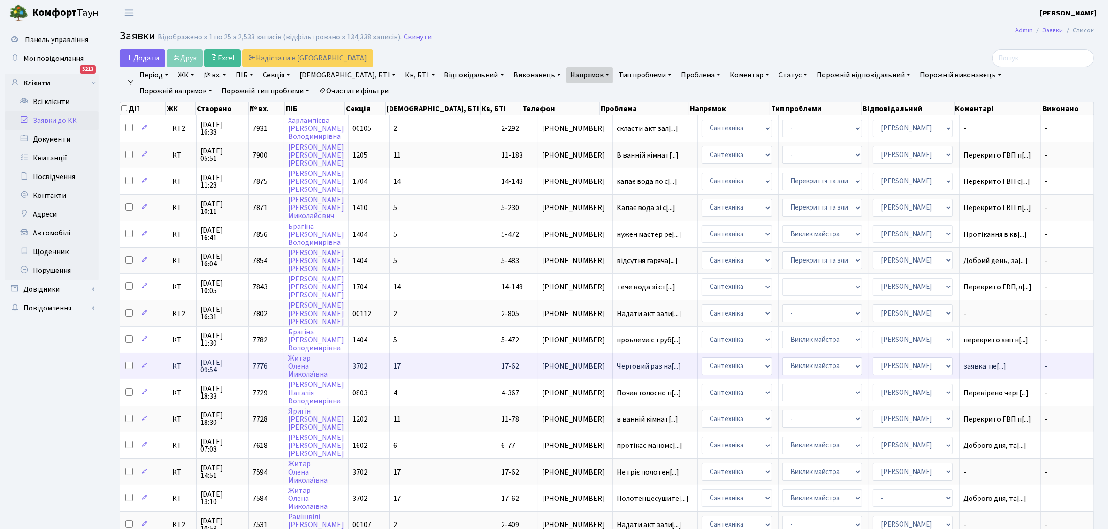
click at [542, 363] on span "[PHONE_NUMBER]" at bounding box center [575, 367] width 67 height 8
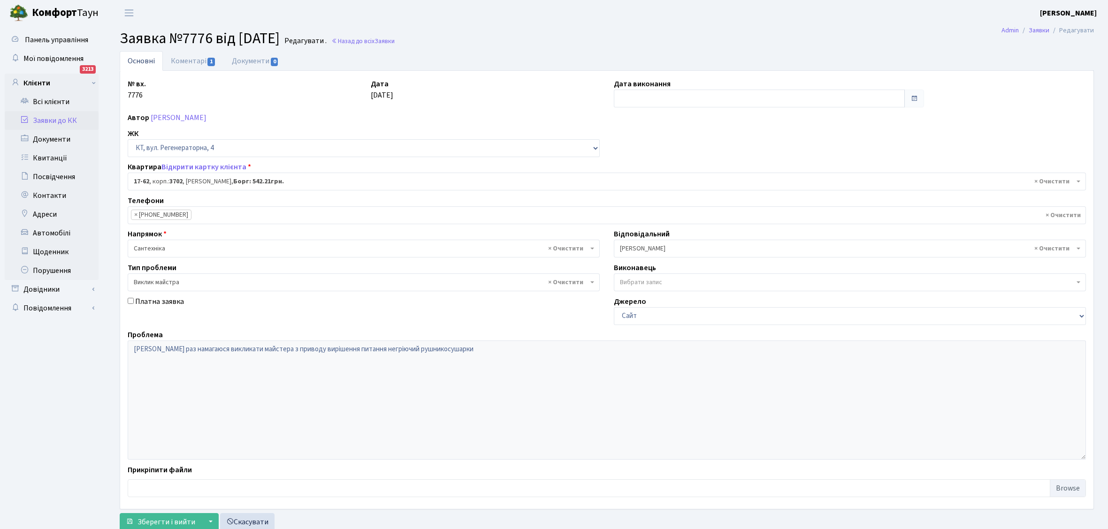
select select "9016"
select select "29"
click at [648, 95] on input "text" at bounding box center [759, 99] width 291 height 18
click at [677, 172] on td "12" at bounding box center [679, 174] width 14 height 14
type input "12.09.2025"
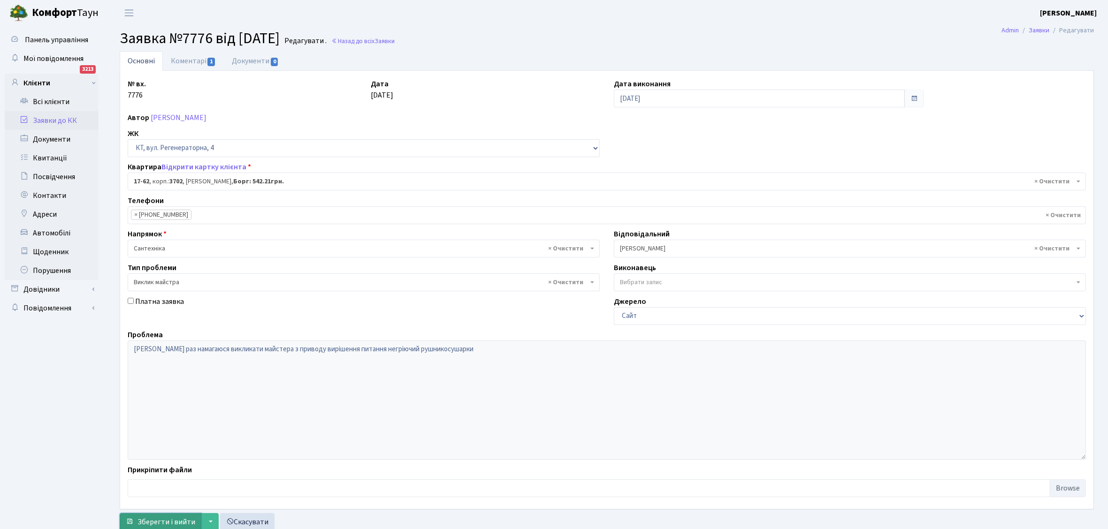
click at [180, 518] on span "Зберегти і вийти" at bounding box center [166, 522] width 58 height 10
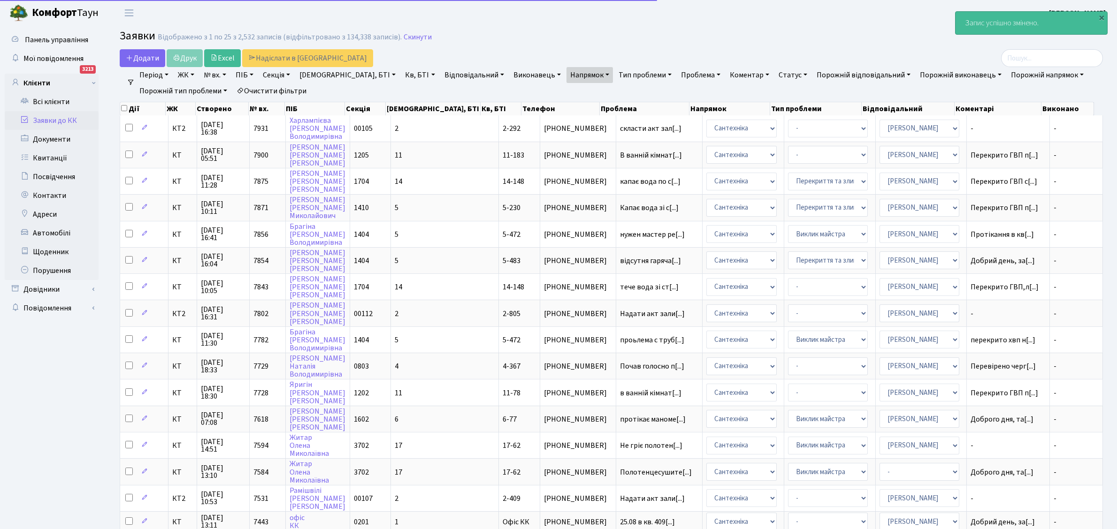
select select "25"
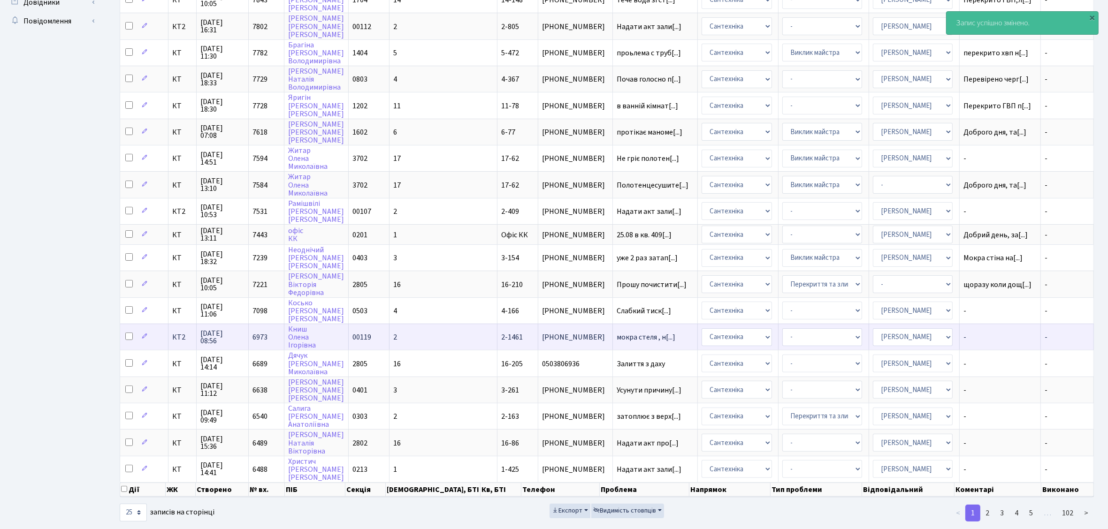
scroll to position [290, 0]
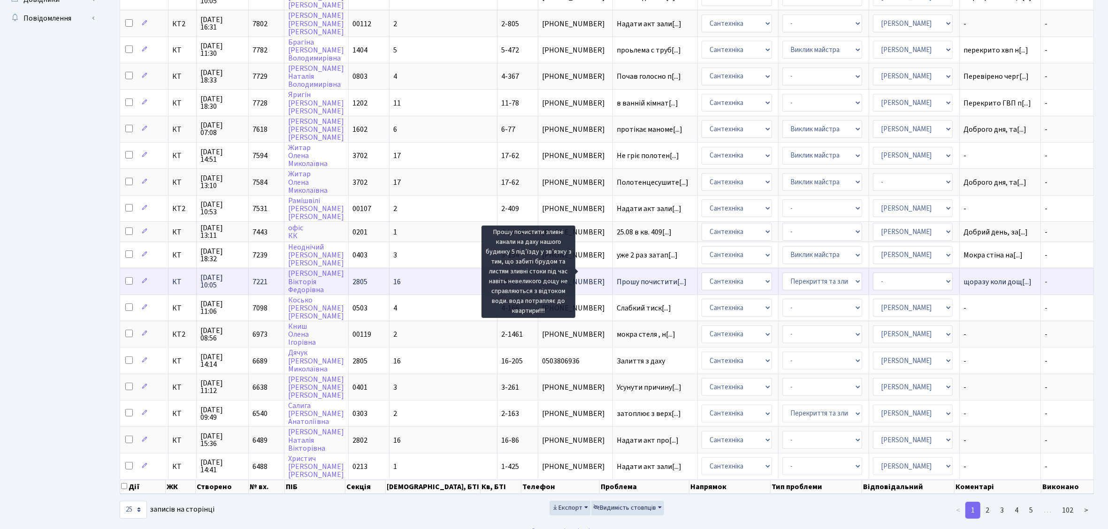
click at [616, 277] on span "Прошу почистити[...]" at bounding box center [651, 282] width 70 height 10
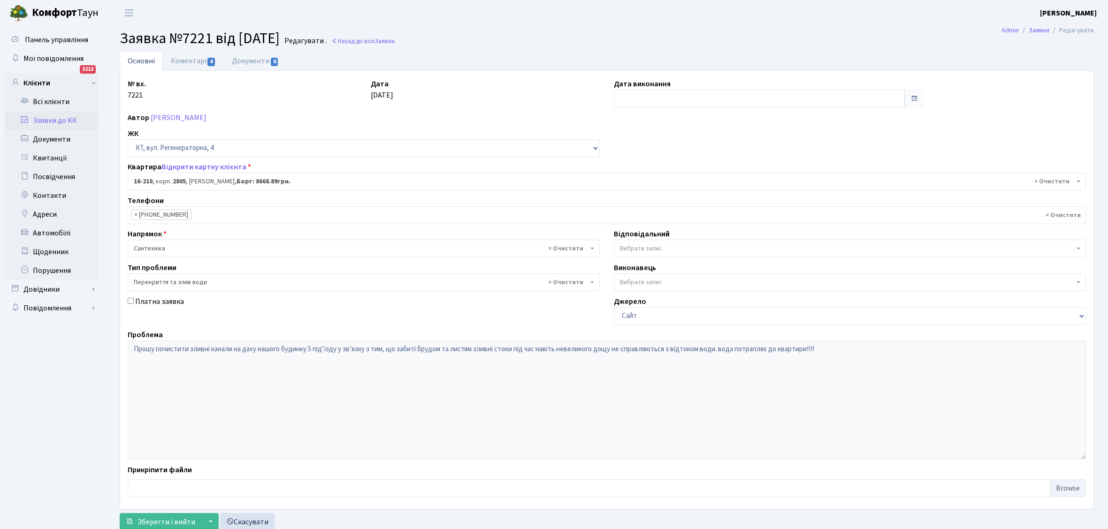
select select "8771"
select select "32"
click at [188, 60] on link "Коментарі 4" at bounding box center [193, 60] width 61 height 19
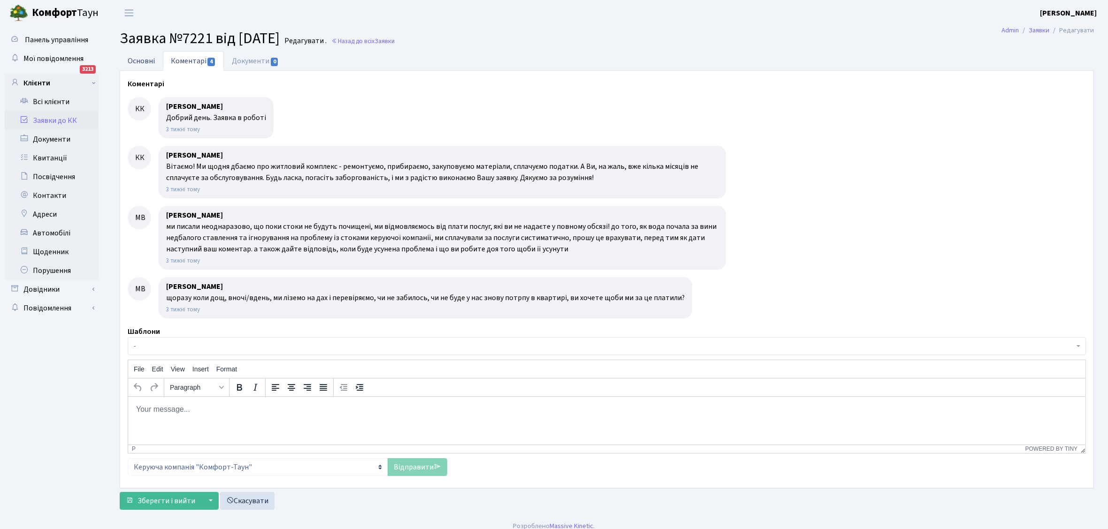
click at [137, 57] on link "Основні" at bounding box center [141, 60] width 43 height 19
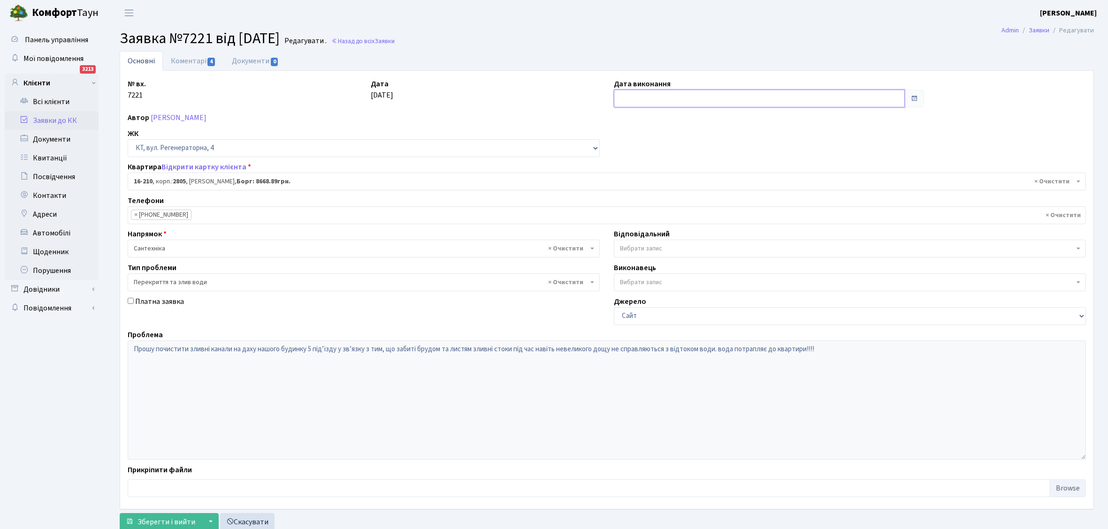
drag, startPoint x: 639, startPoint y: 101, endPoint x: 654, endPoint y: 101, distance: 16.0
click at [637, 99] on input "text" at bounding box center [759, 99] width 291 height 18
click at [679, 174] on td "12" at bounding box center [679, 174] width 14 height 14
type input "[DATE]"
click at [149, 521] on span "Зберегти і вийти" at bounding box center [166, 522] width 58 height 10
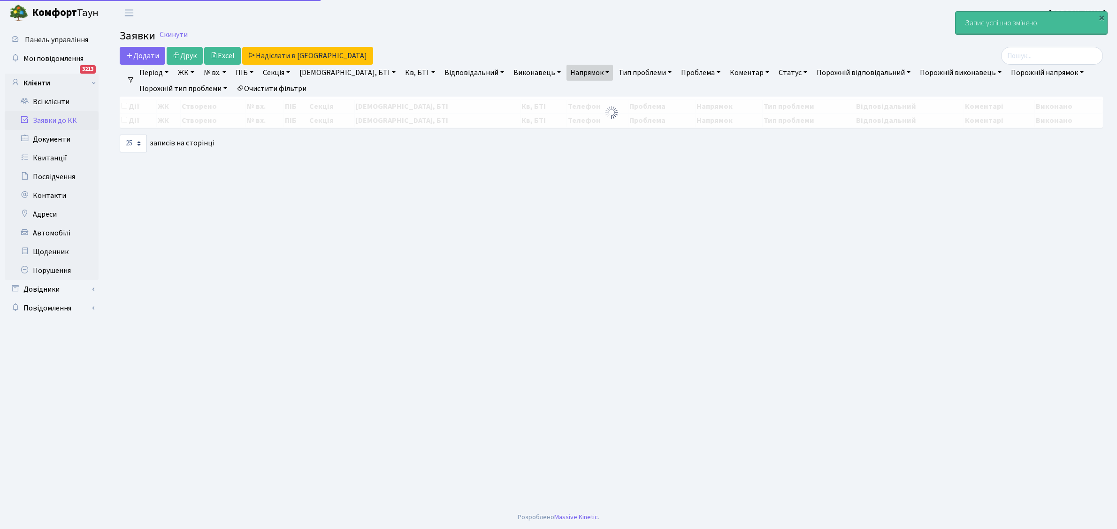
select select "25"
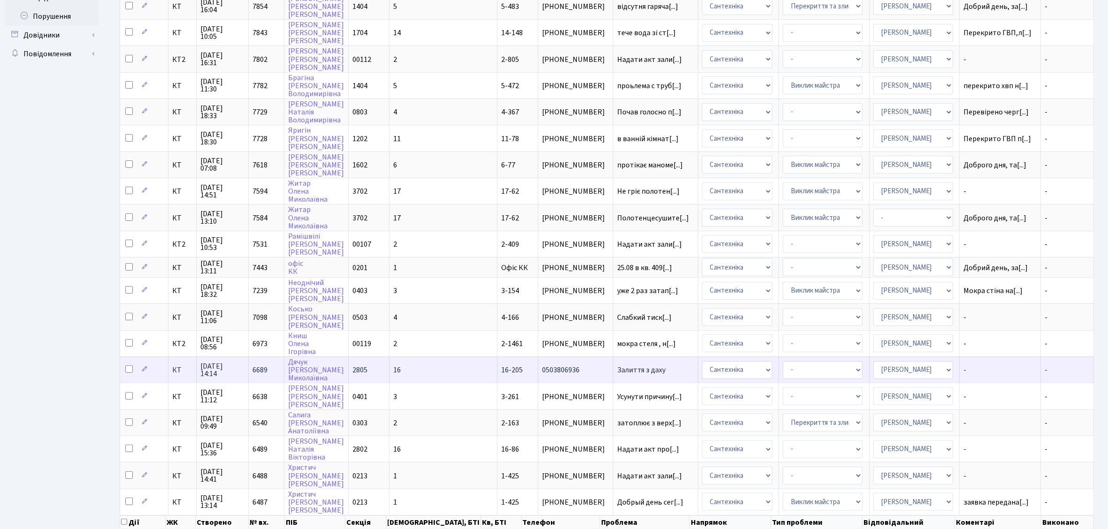
scroll to position [290, 0]
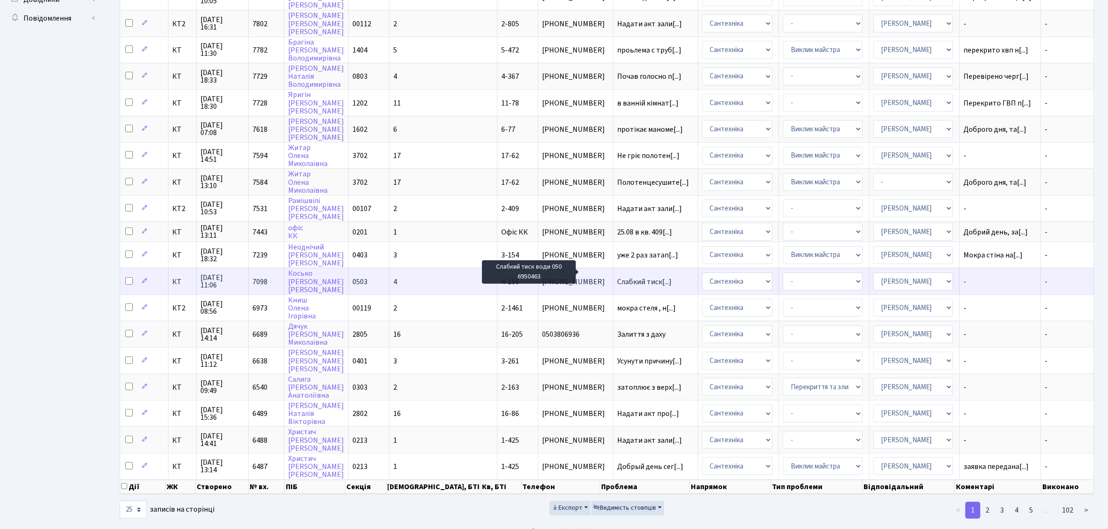
click at [617, 277] on span "Слабкий тиск[...]" at bounding box center [644, 282] width 54 height 10
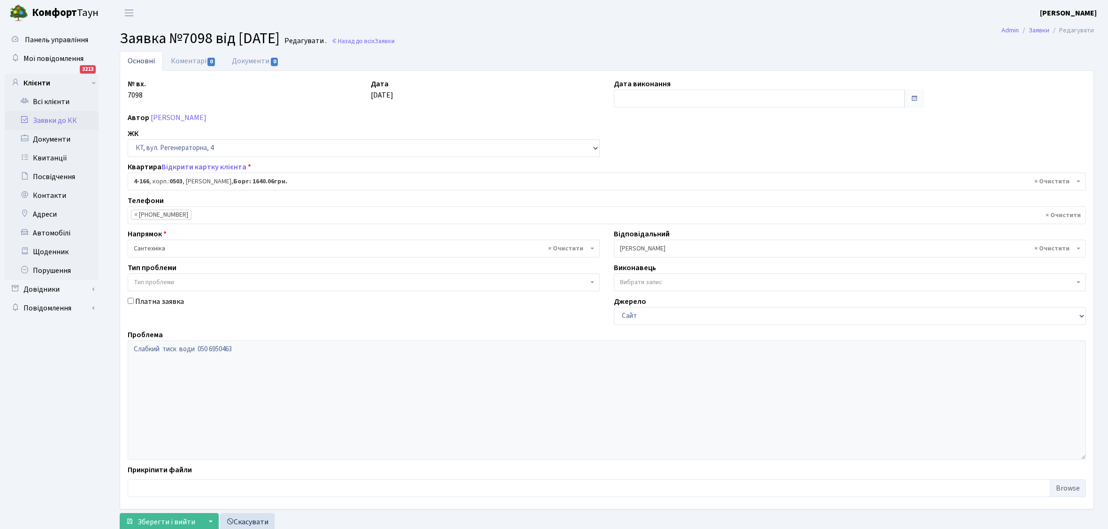
select select "1092"
click at [627, 96] on input "text" at bounding box center [759, 99] width 291 height 18
click at [679, 173] on td "12" at bounding box center [679, 174] width 14 height 14
type input "[DATE]"
click at [170, 517] on span "Зберегти і вийти" at bounding box center [166, 522] width 58 height 10
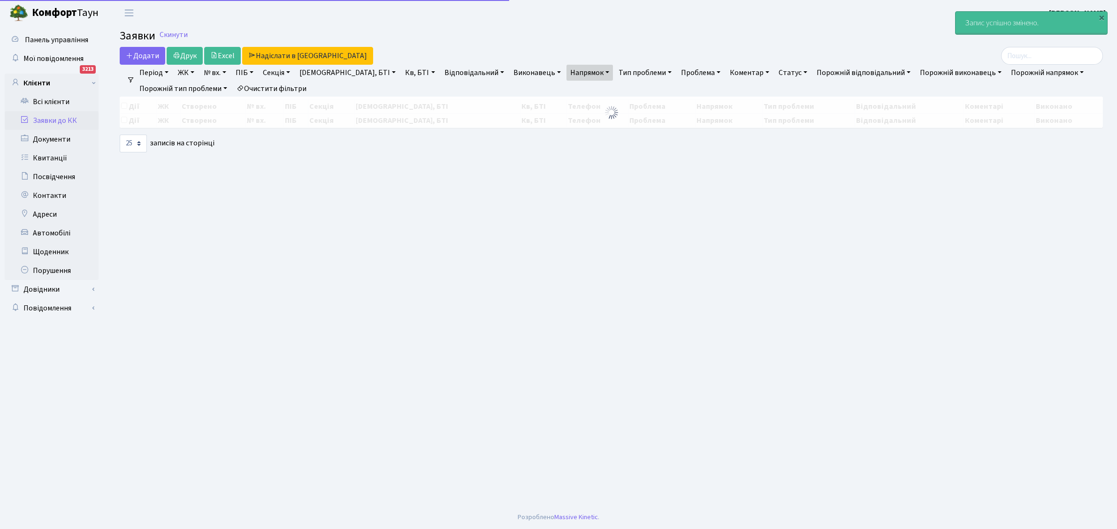
select select "25"
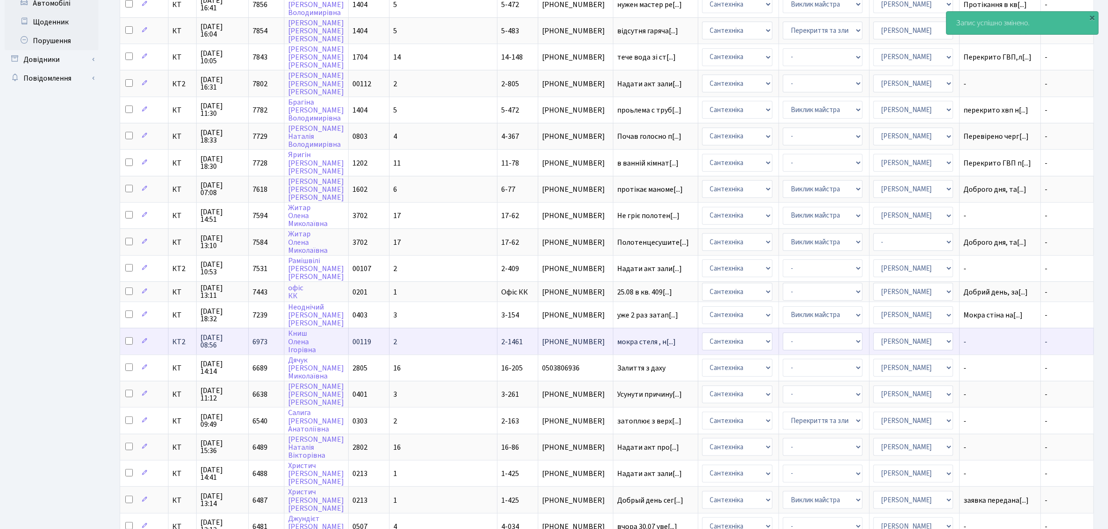
scroll to position [235, 0]
